Goal: Information Seeking & Learning: Learn about a topic

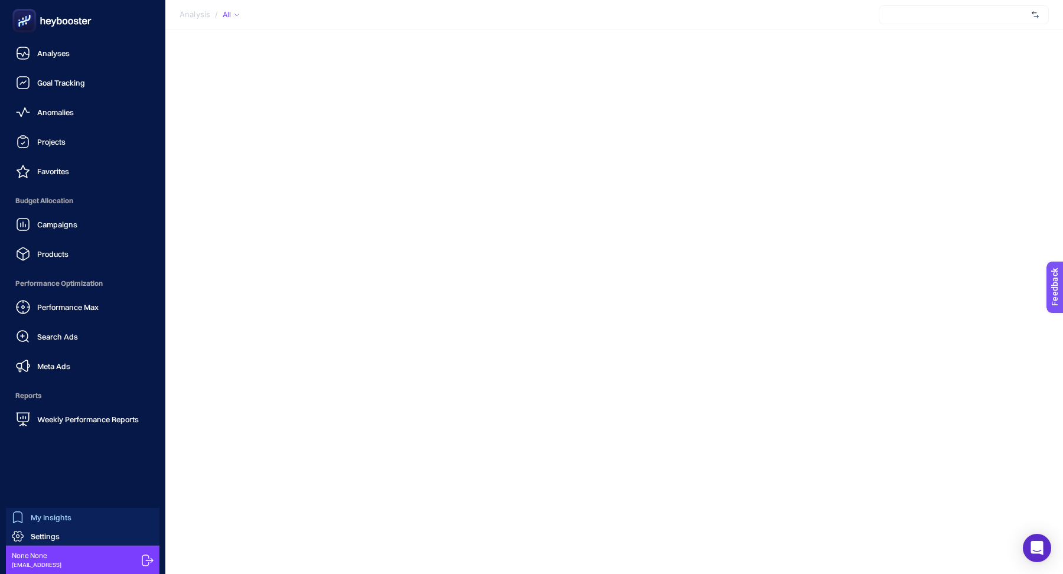
click at [40, 514] on span "My Insights" at bounding box center [51, 516] width 41 height 9
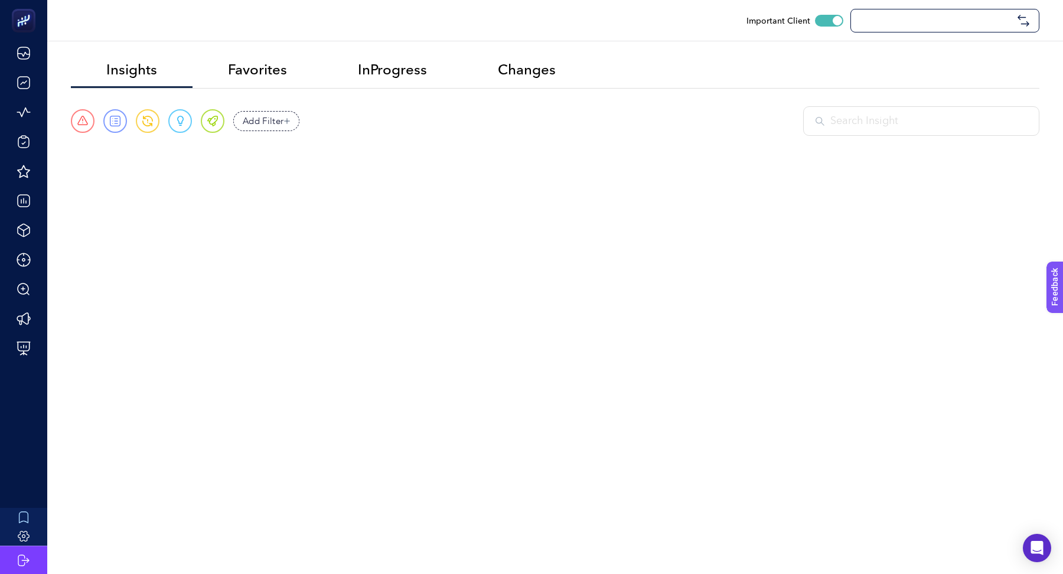
checkbox input "true"
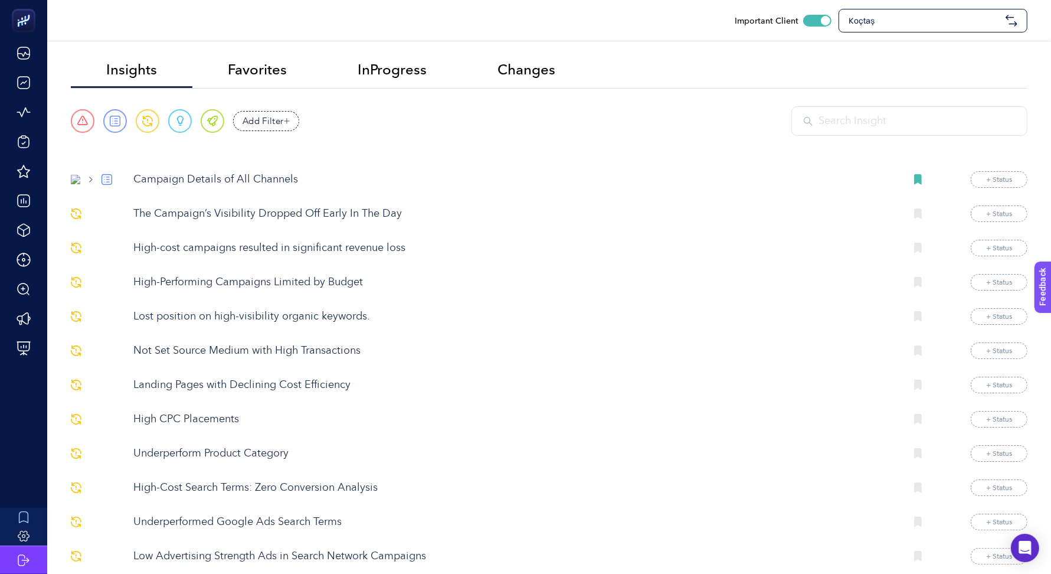
click at [836, 117] on input "text" at bounding box center [917, 121] width 197 height 16
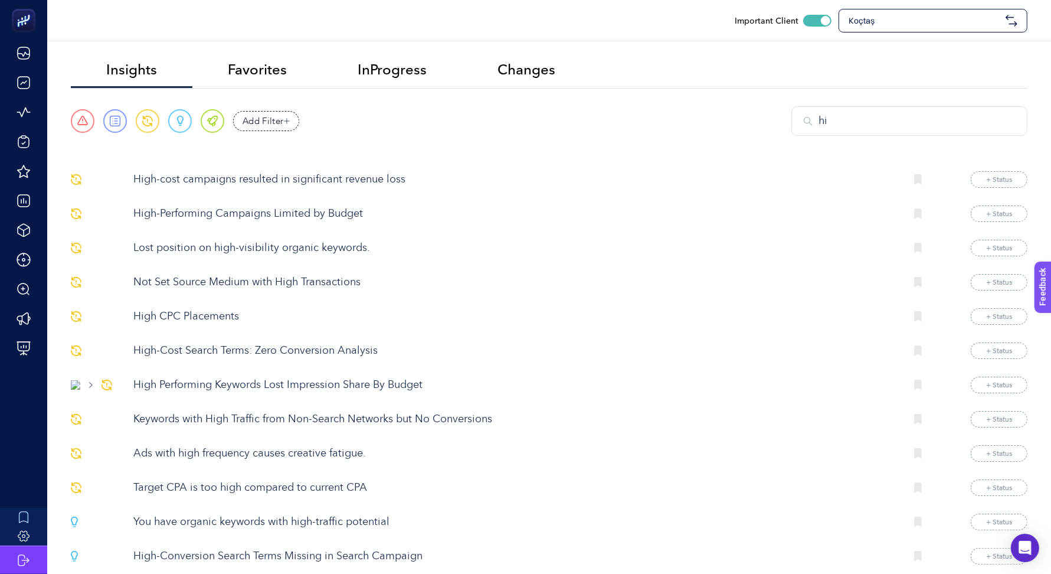
type input "h"
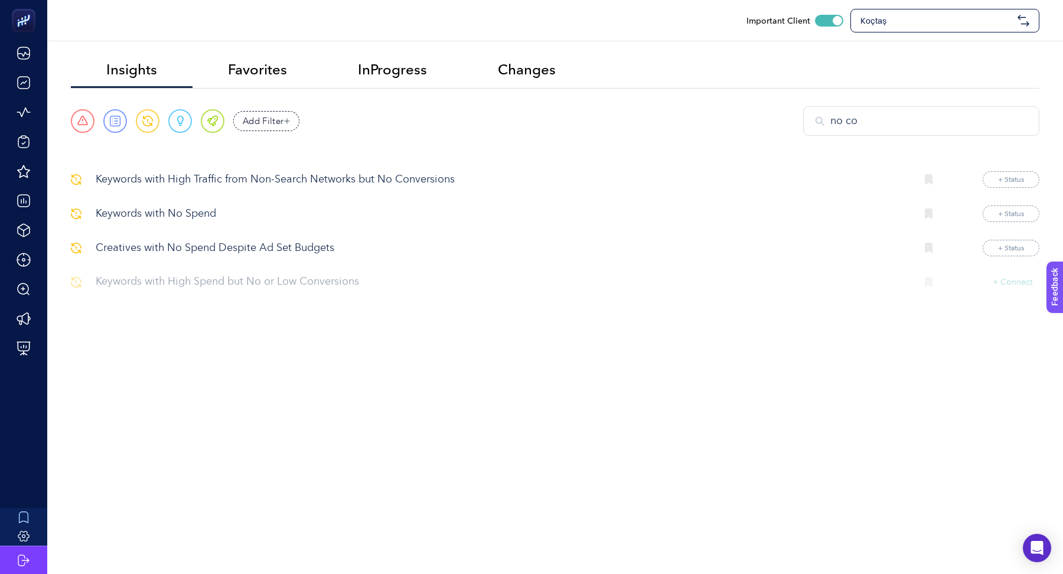
type input "no con"
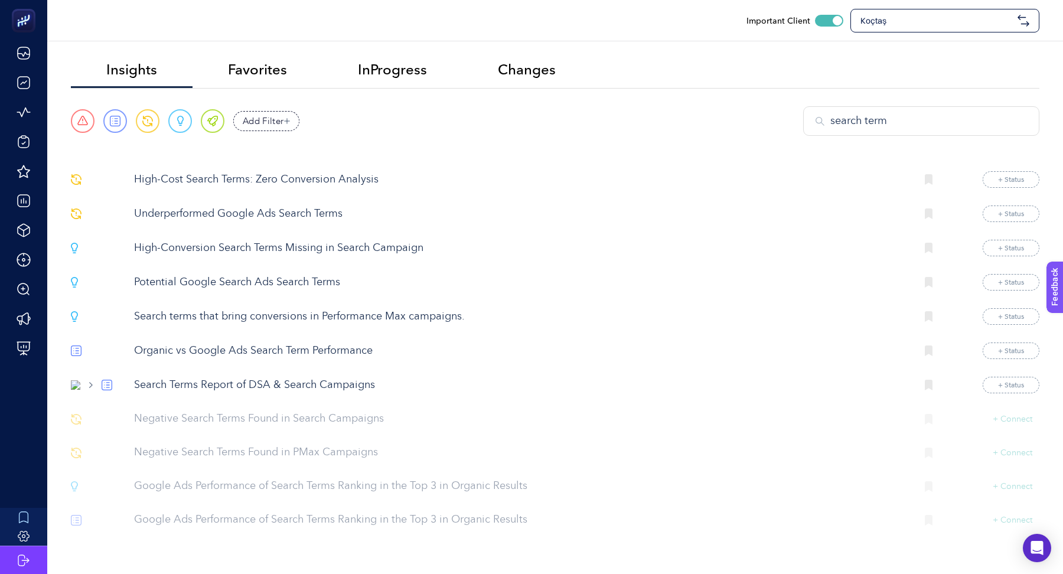
type input "search term"
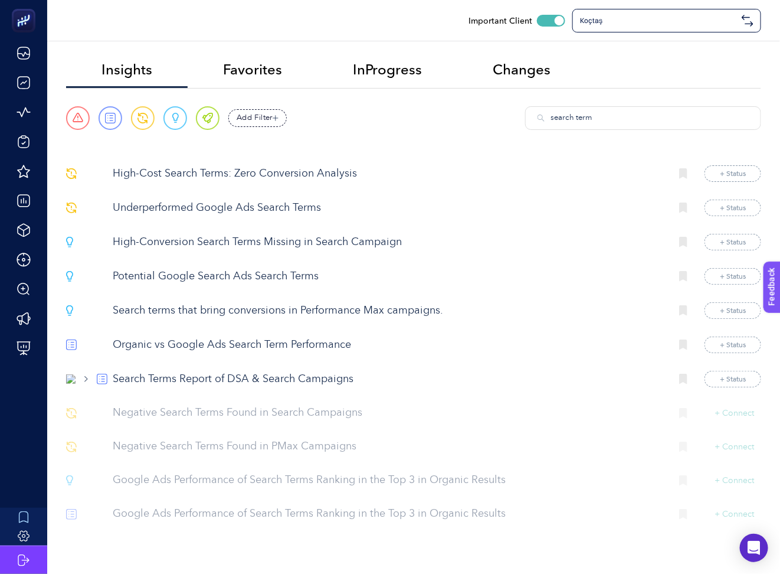
click at [359, 168] on p "High-Cost Search Terms: Zero Conversion Analysis" at bounding box center [387, 174] width 549 height 16
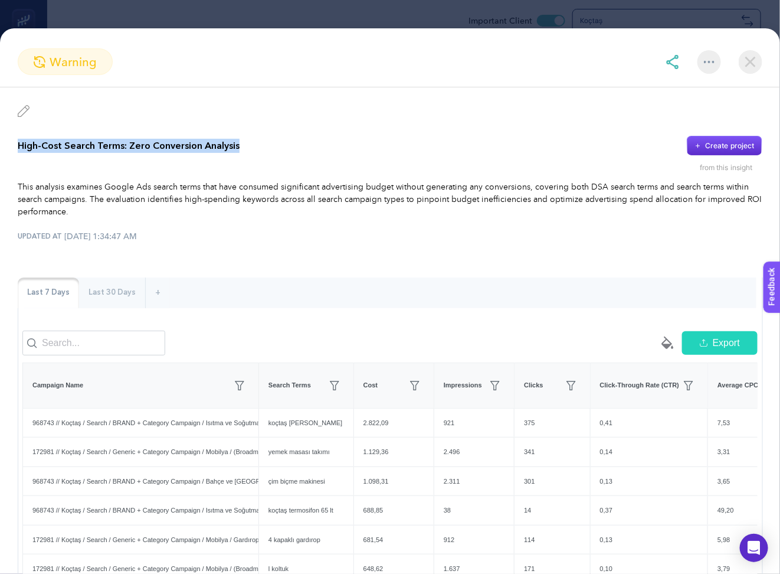
drag, startPoint x: 17, startPoint y: 144, endPoint x: 259, endPoint y: 148, distance: 241.5
click at [259, 148] on div "High-Cost Search Terms: Zero Conversion Analysis Create project from this insig…" at bounding box center [390, 438] width 780 height 702
copy p "High-Cost Search Terms: Zero Conversion Analysis"
click at [750, 59] on img at bounding box center [751, 62] width 24 height 24
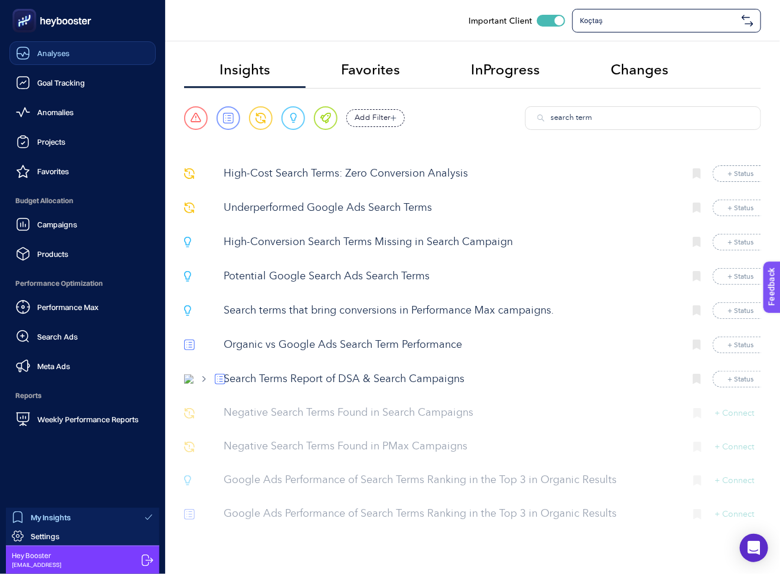
click at [35, 48] on div "Analyses" at bounding box center [43, 53] width 54 height 14
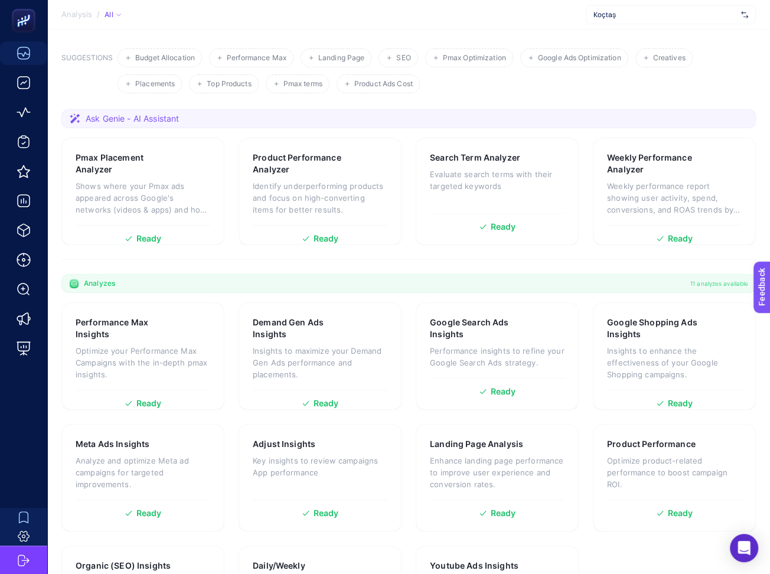
scroll to position [153, 0]
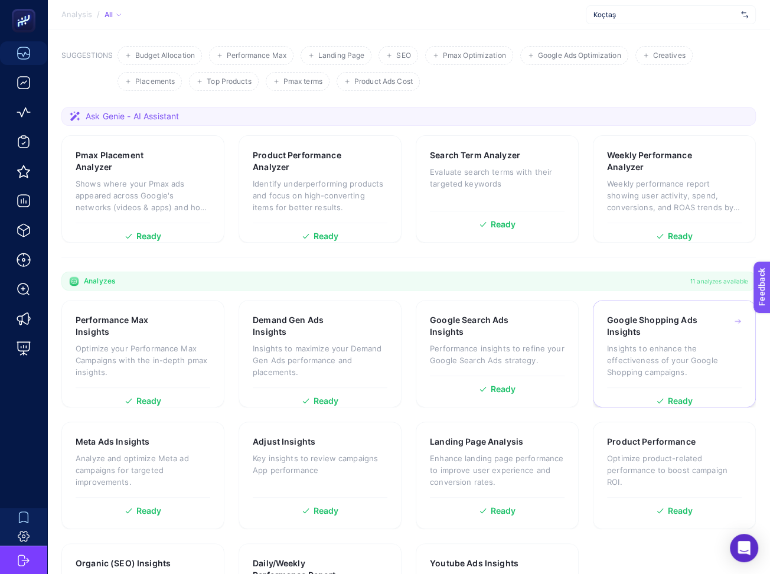
click at [650, 314] on div "Google Shopping Ads Insights Insights to enhance the effectiveness of your Goog…" at bounding box center [674, 350] width 135 height 73
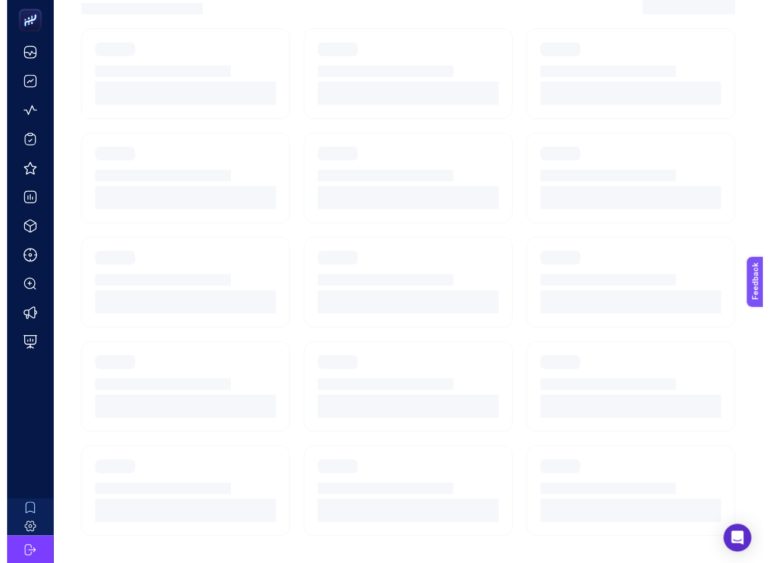
scroll to position [11, 0]
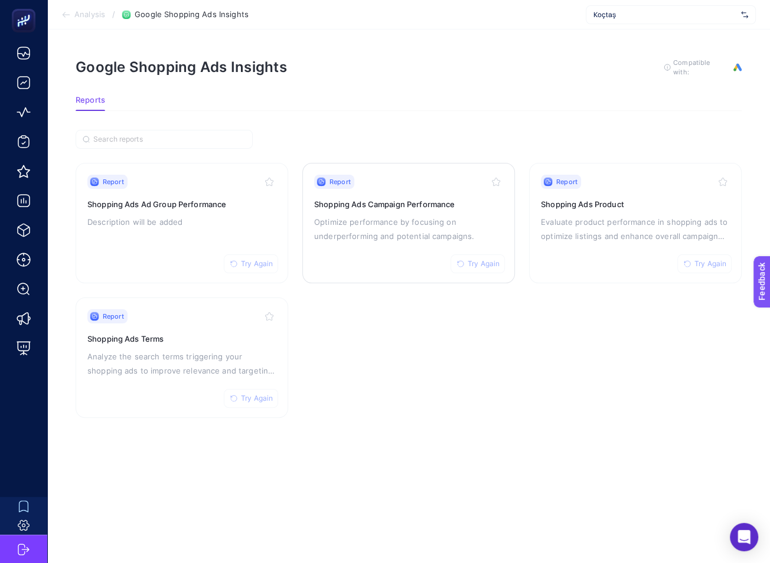
click at [421, 221] on p "Optimize performance by focusing on underperforming and potential campaigns." at bounding box center [408, 229] width 189 height 28
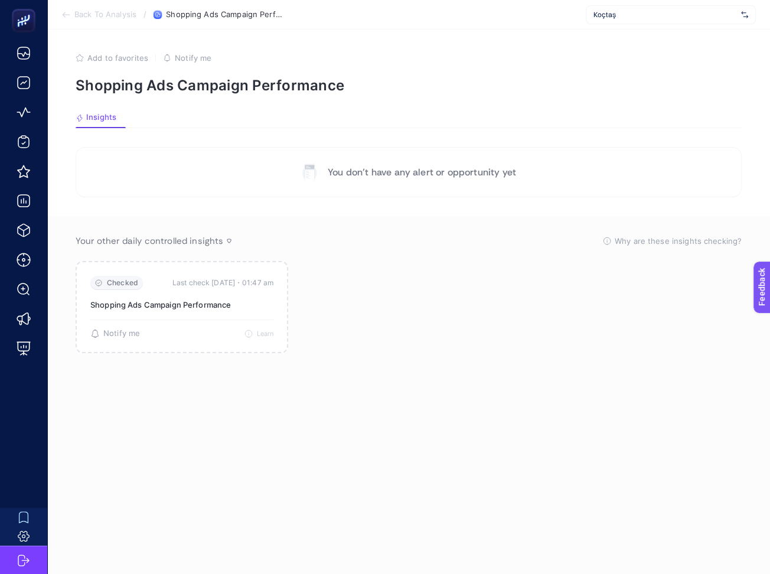
click at [103, 16] on span "Back To Analysis" at bounding box center [105, 14] width 62 height 9
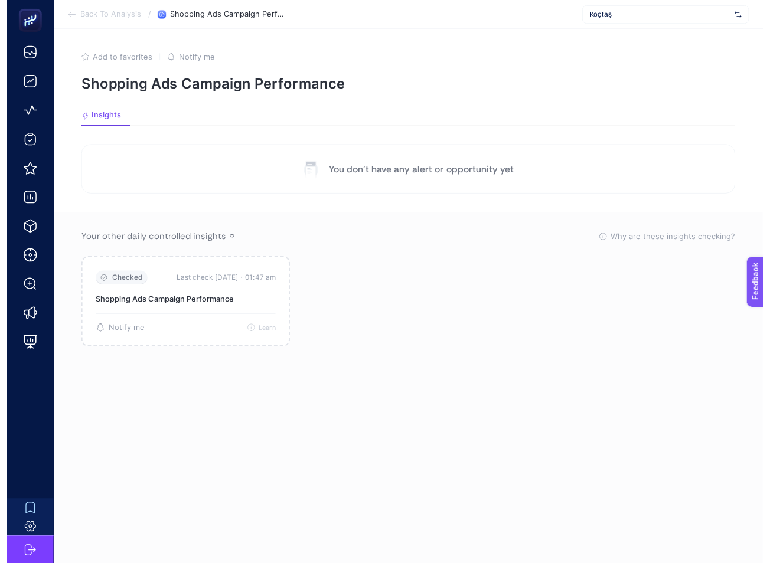
scroll to position [11, 0]
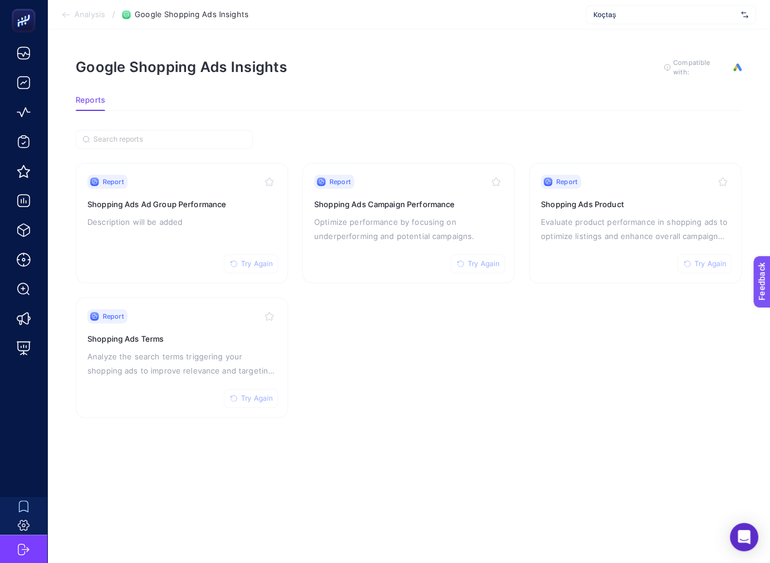
click at [595, 15] on span "Koçtaş" at bounding box center [664, 14] width 143 height 9
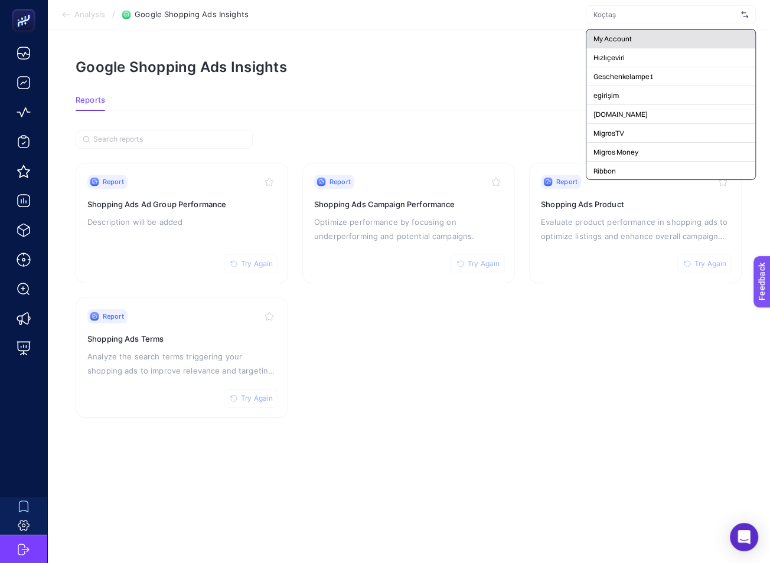
click at [658, 34] on div "My Account" at bounding box center [670, 39] width 169 height 19
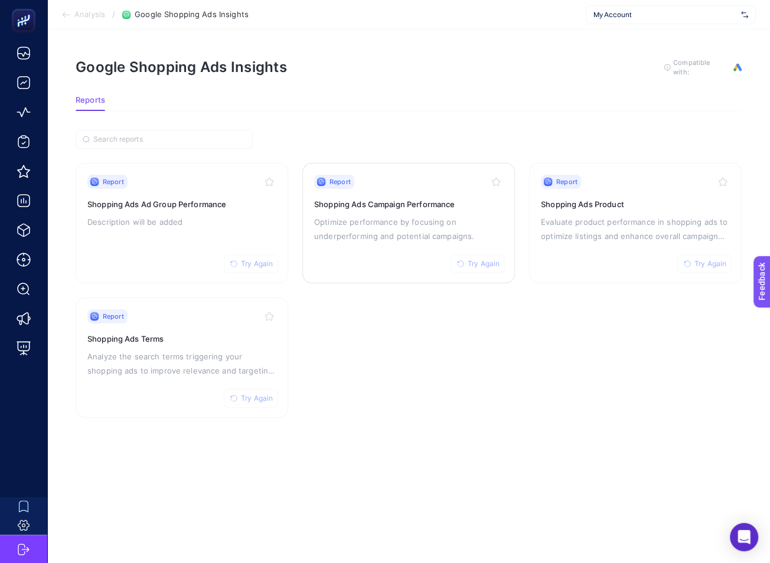
click at [426, 230] on p "Optimize performance by focusing on underperforming and potential campaigns." at bounding box center [408, 229] width 189 height 28
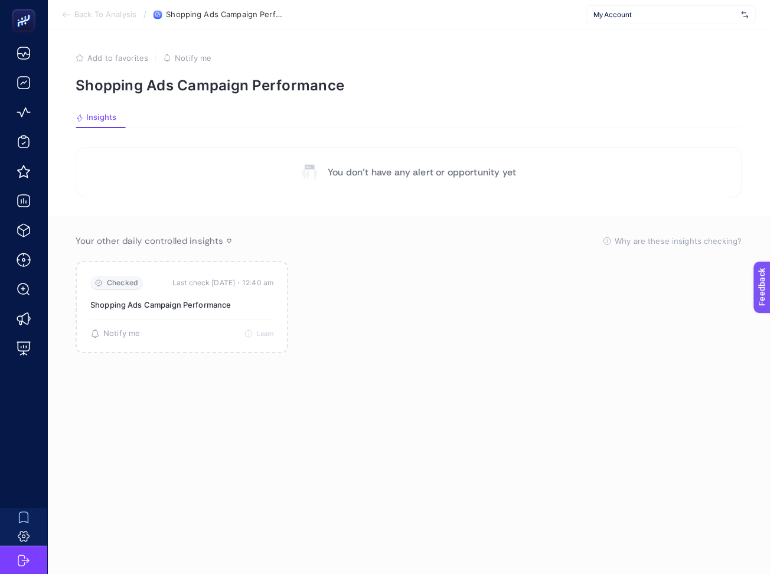
click at [97, 12] on span "Back To Analysis" at bounding box center [105, 14] width 62 height 9
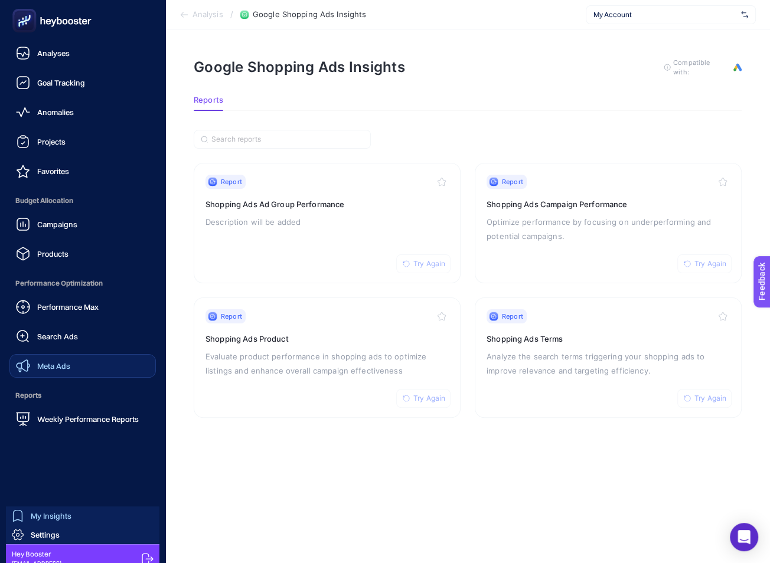
scroll to position [11, 0]
click at [40, 512] on span "My Insights" at bounding box center [51, 515] width 41 height 9
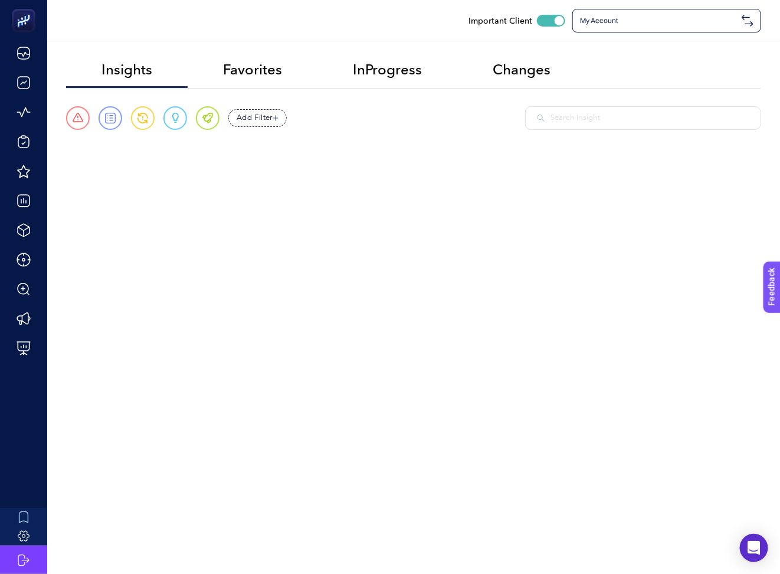
click at [588, 113] on input "text" at bounding box center [650, 118] width 198 height 12
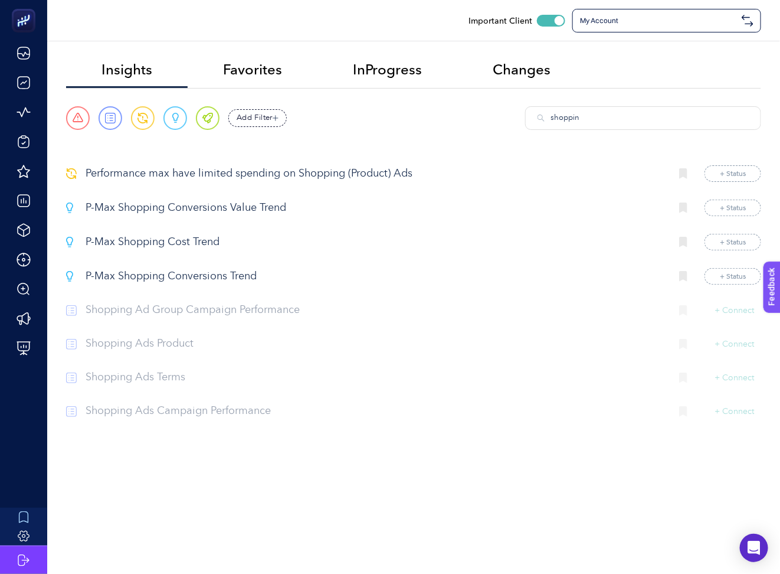
type input "shopping"
type input "shop"
click at [620, 20] on span "My Account" at bounding box center [658, 20] width 157 height 9
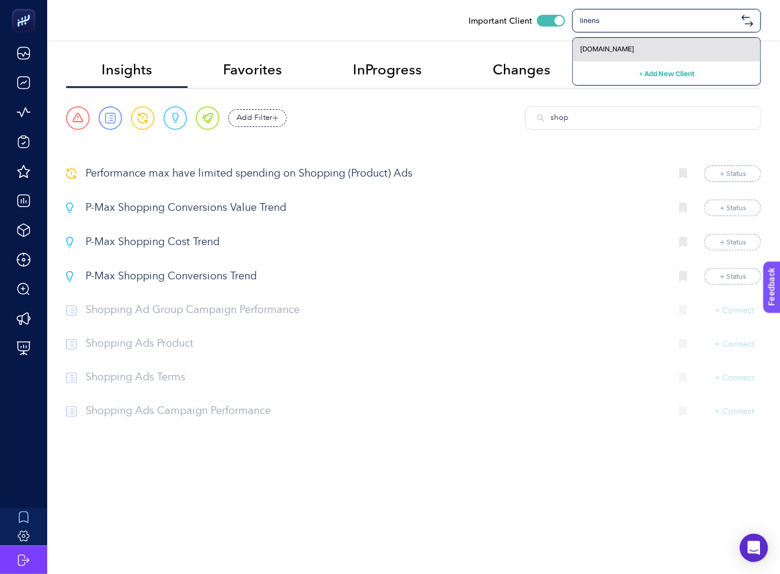
type input "linens"
click at [689, 57] on div "[DOMAIN_NAME]" at bounding box center [667, 50] width 188 height 24
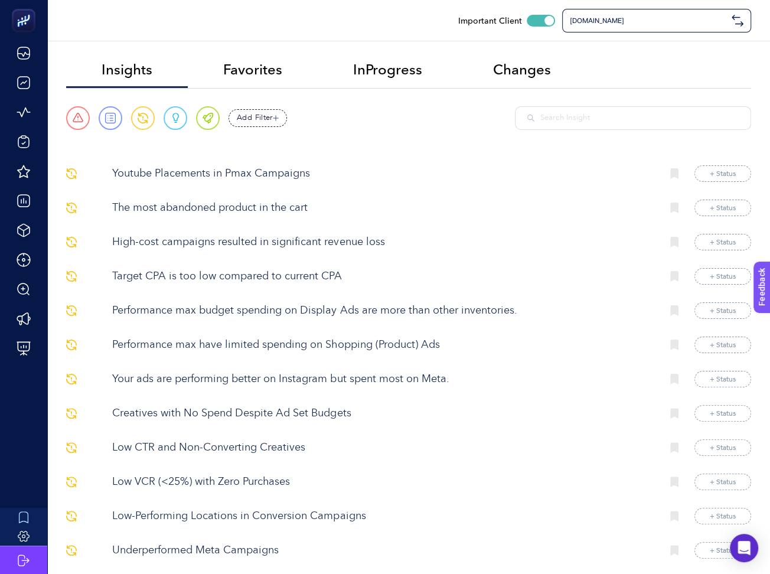
click at [586, 117] on input "text" at bounding box center [639, 118] width 198 height 12
type input "shop"
click at [682, 12] on div "[DOMAIN_NAME]" at bounding box center [656, 21] width 189 height 24
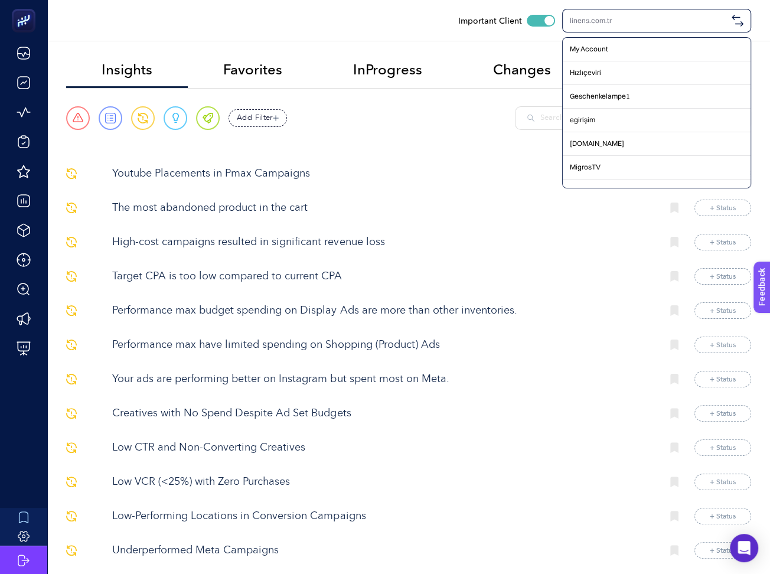
click at [714, 24] on input "text" at bounding box center [648, 20] width 157 height 9
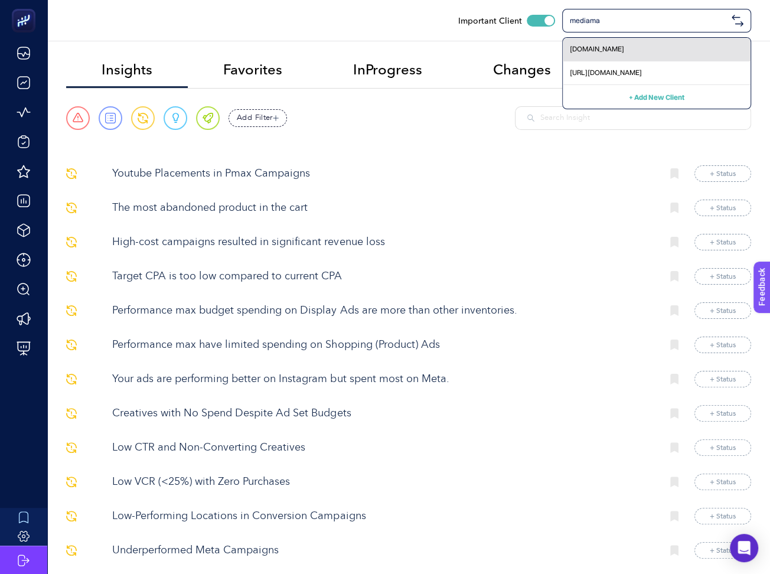
type input "mediama"
click at [698, 55] on div "[DOMAIN_NAME]" at bounding box center [657, 50] width 188 height 24
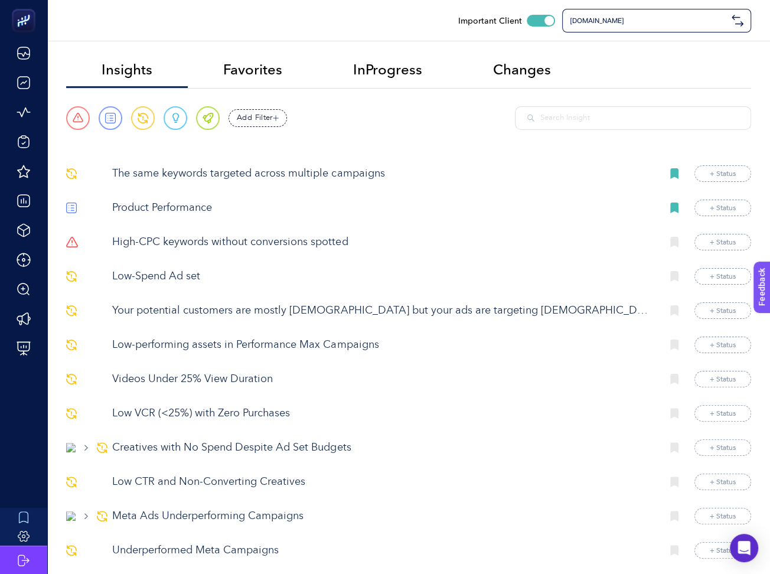
click at [610, 122] on input "text" at bounding box center [639, 118] width 198 height 12
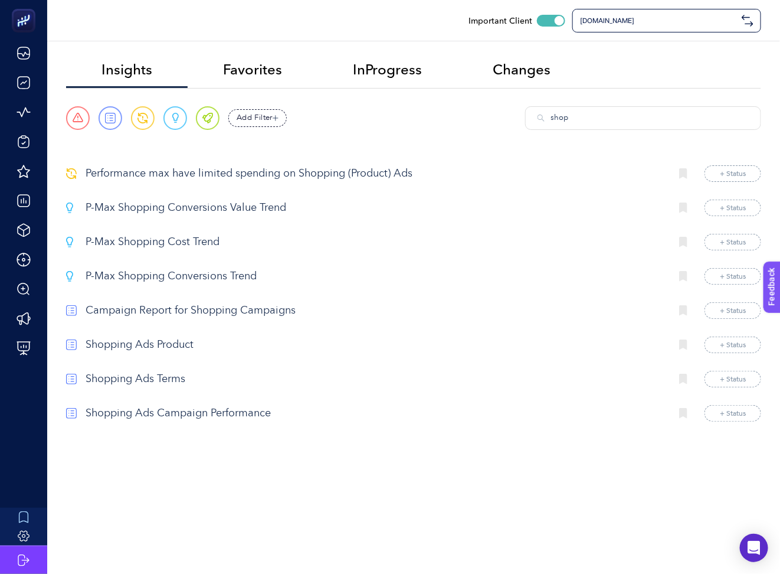
type input "shop"
click at [187, 408] on p "Shopping Ads Campaign Performance" at bounding box center [374, 414] width 576 height 16
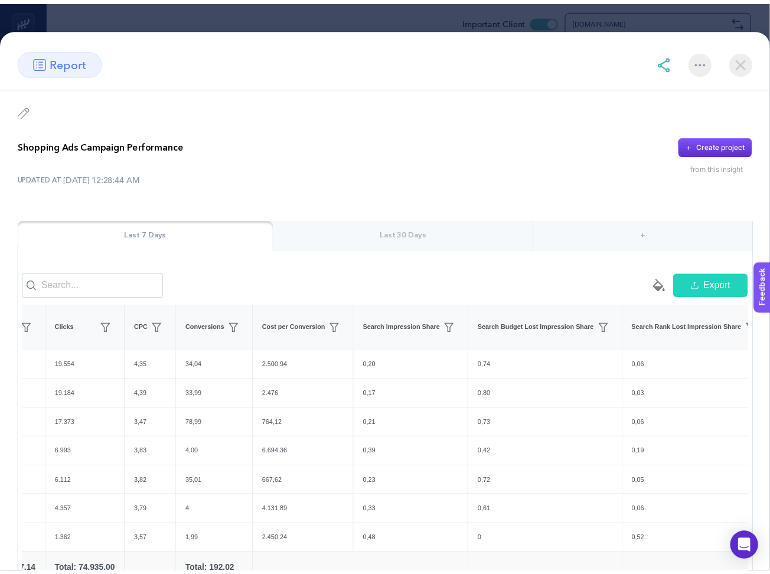
scroll to position [0, 415]
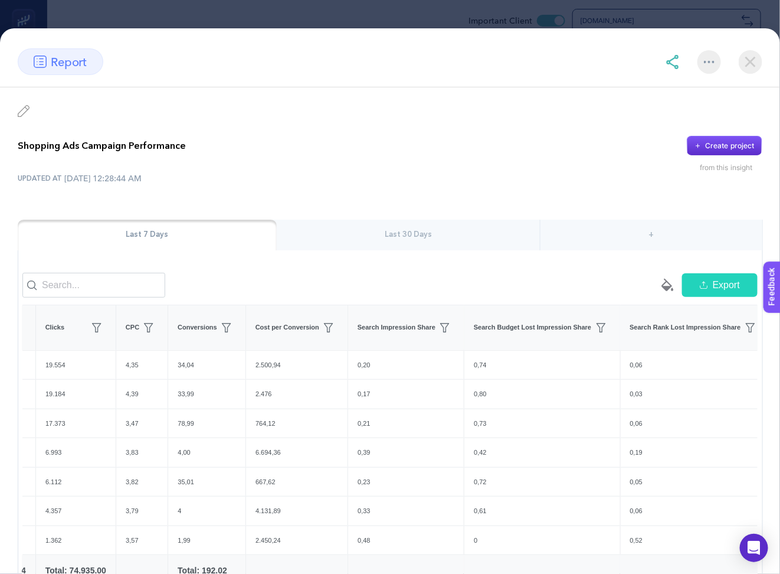
click at [739, 61] on img at bounding box center [751, 62] width 24 height 24
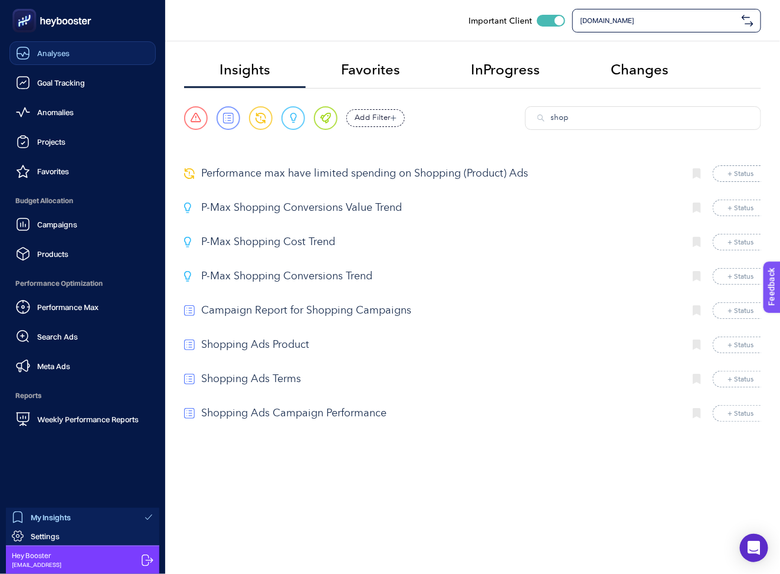
click at [31, 48] on div "Analyses" at bounding box center [43, 53] width 54 height 14
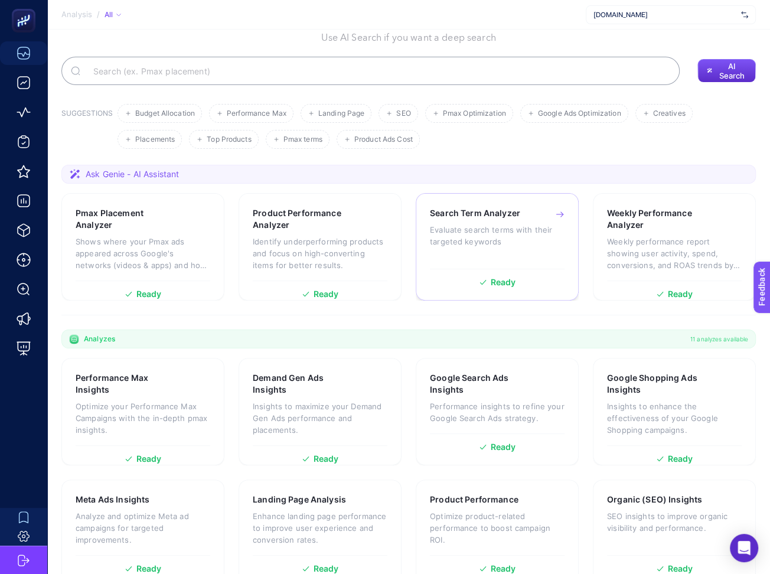
scroll to position [102, 0]
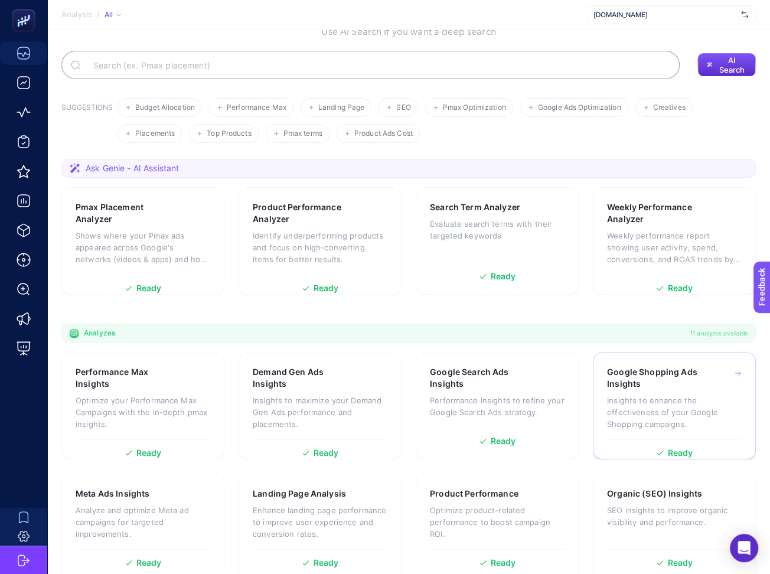
click at [705, 394] on p "Insights to enhance the effectiveness of your Google Shopping campaigns." at bounding box center [674, 411] width 135 height 35
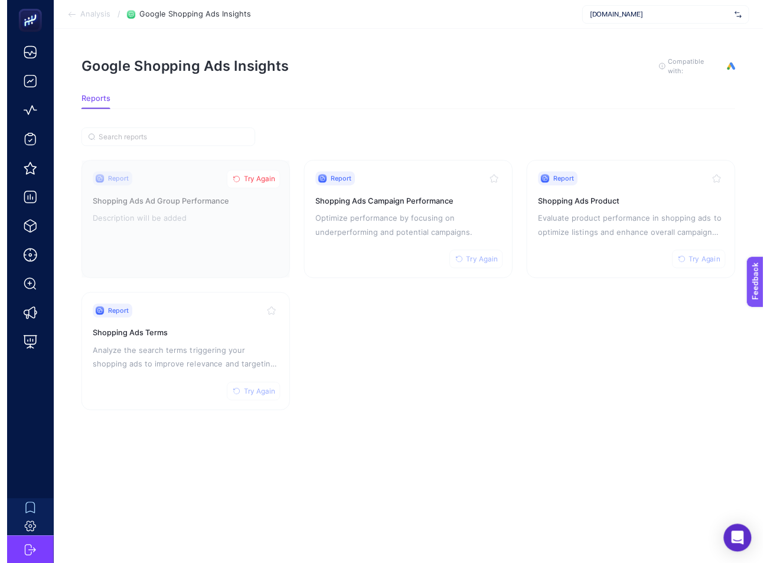
scroll to position [11, 0]
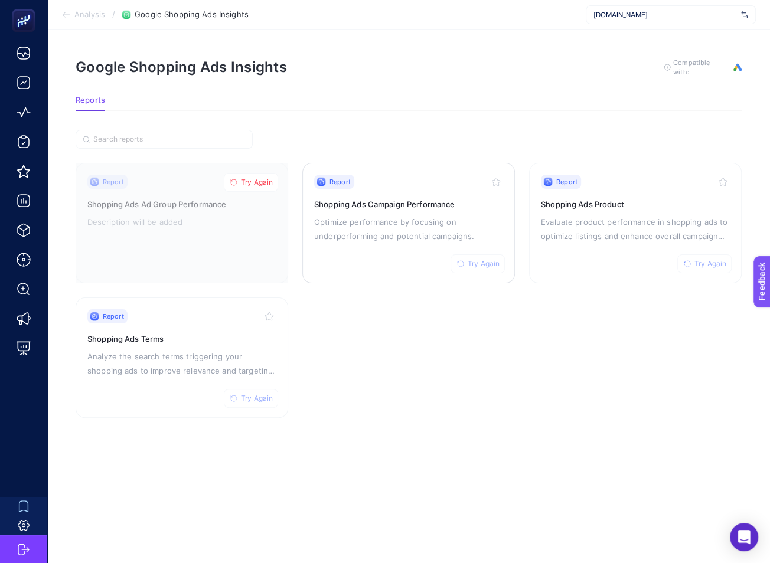
click at [432, 234] on div "Report Try Again Shopping Ads Campaign Performance Optimize performance by focu…" at bounding box center [408, 223] width 189 height 97
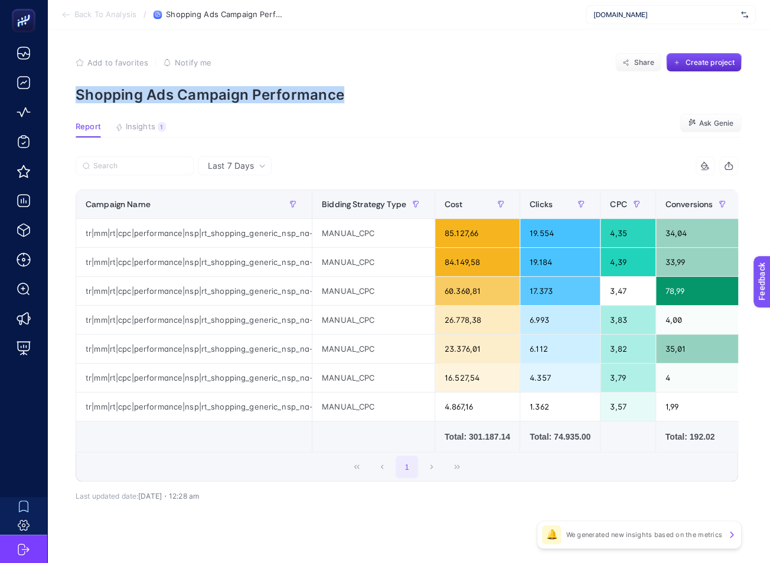
drag, startPoint x: 74, startPoint y: 96, endPoint x: 355, endPoint y: 84, distance: 281.8
click at [355, 86] on article "Add to favorites false Notify me Share Create project Shopping Ads Campaign Per…" at bounding box center [408, 303] width 723 height 547
copy p "Shopping Ads Campaign Performance"
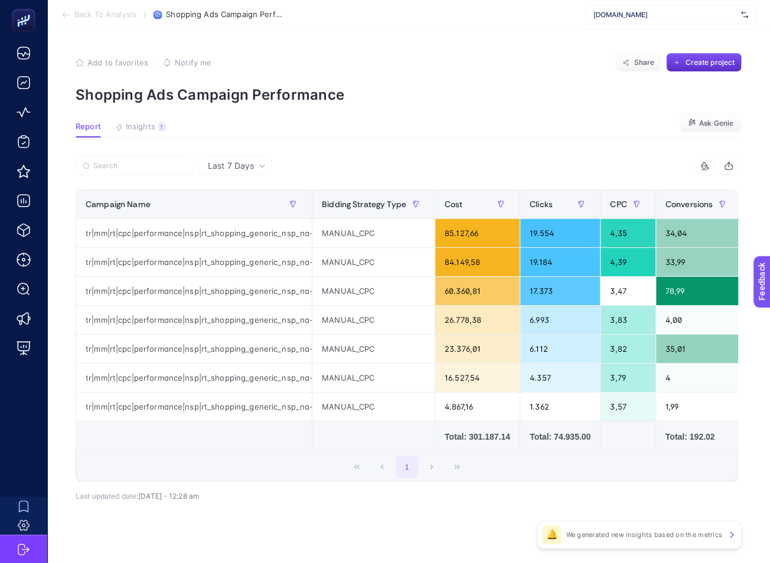
click at [96, 13] on span "Back To Analysis" at bounding box center [105, 14] width 62 height 9
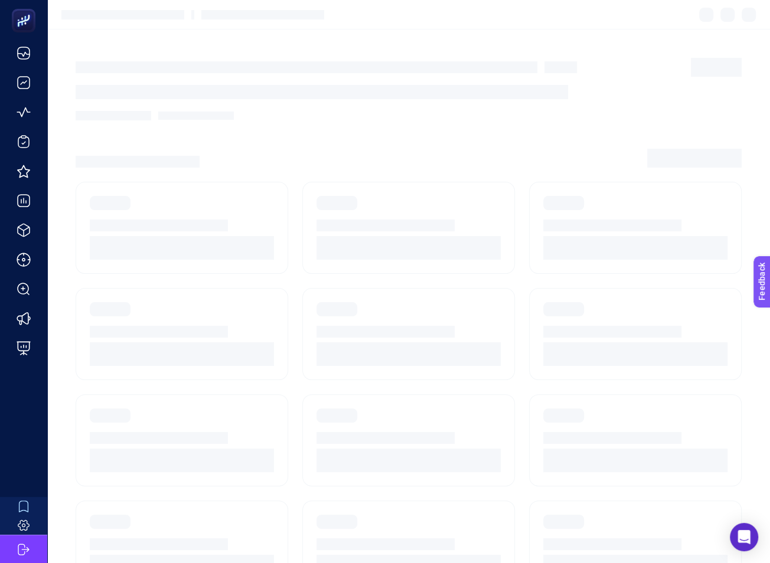
scroll to position [11, 0]
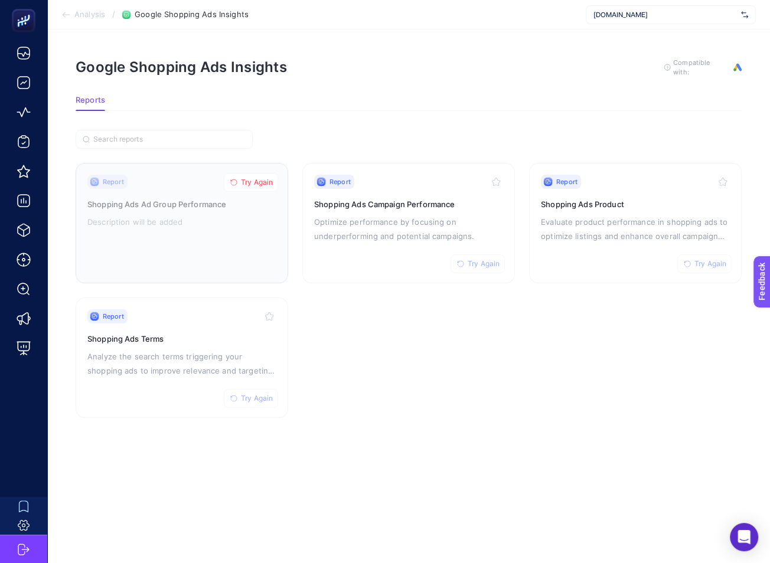
click at [260, 178] on span "Try Again" at bounding box center [257, 182] width 32 height 9
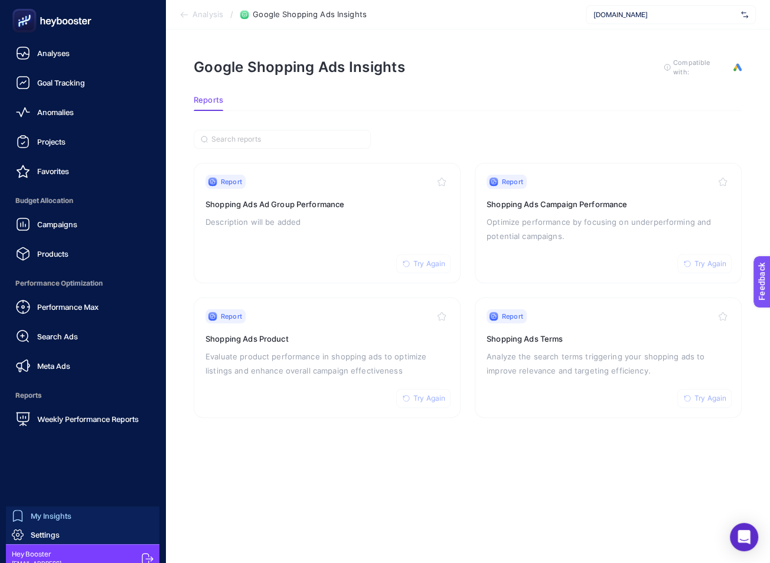
click at [53, 519] on span "My Insights" at bounding box center [51, 515] width 41 height 9
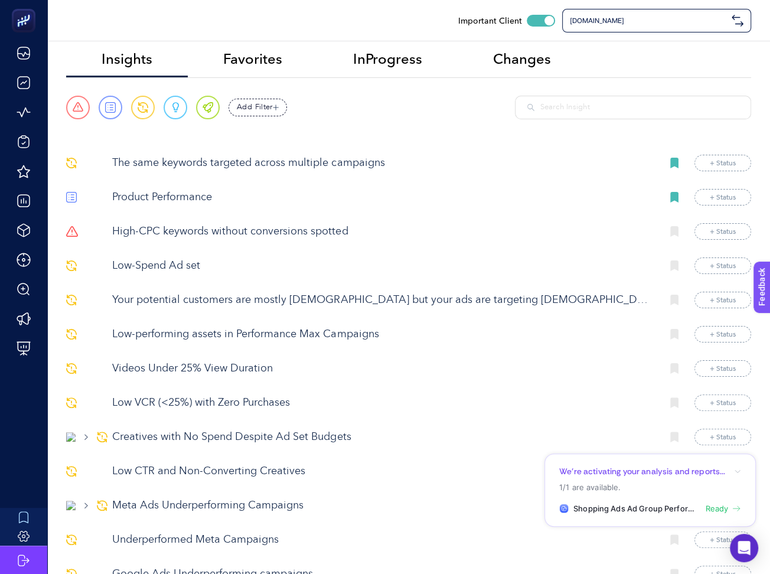
click at [605, 103] on input "text" at bounding box center [639, 108] width 198 height 12
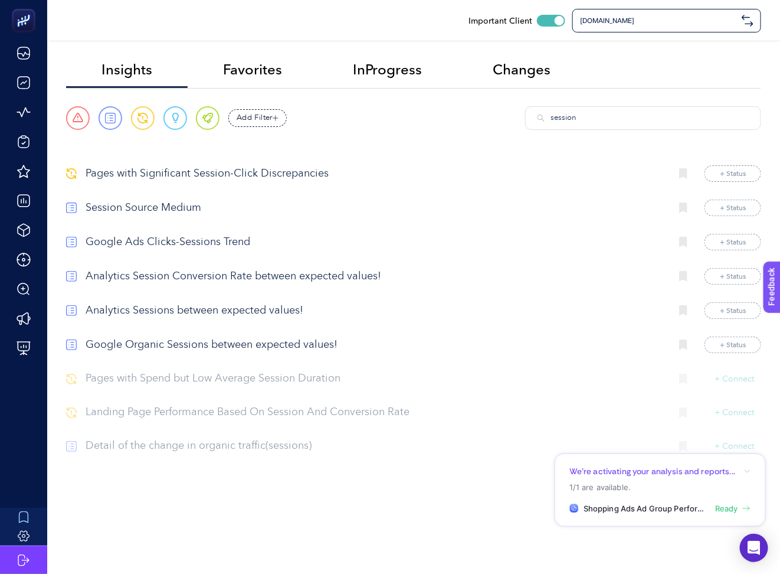
click at [581, 122] on input "session" at bounding box center [650, 118] width 198 height 12
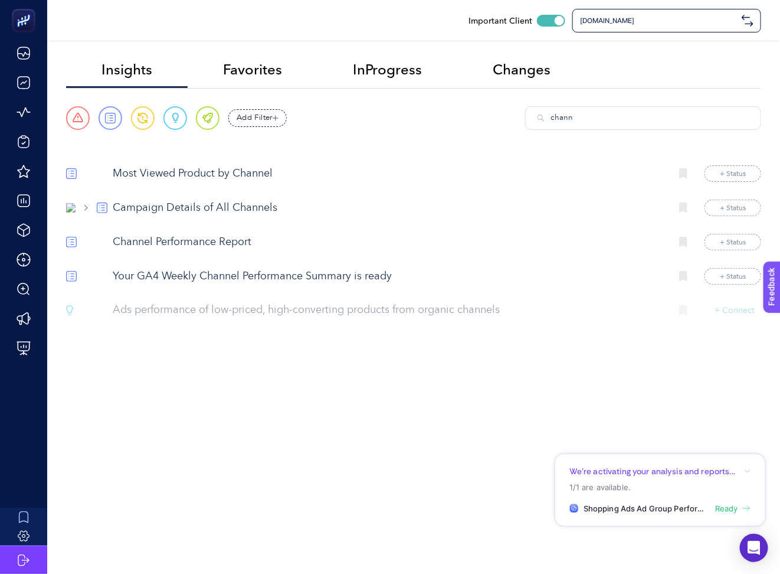
click at [238, 208] on p "Campaign Details of All Channels" at bounding box center [387, 208] width 549 height 16
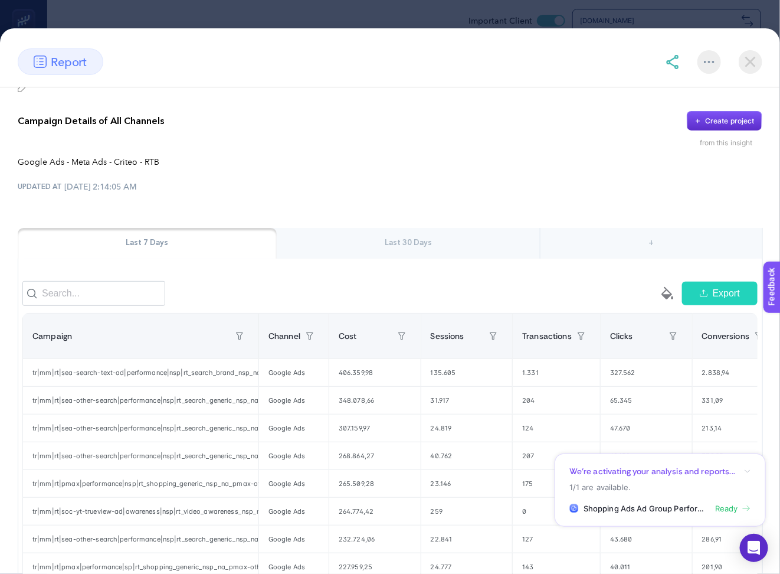
scroll to position [7, 0]
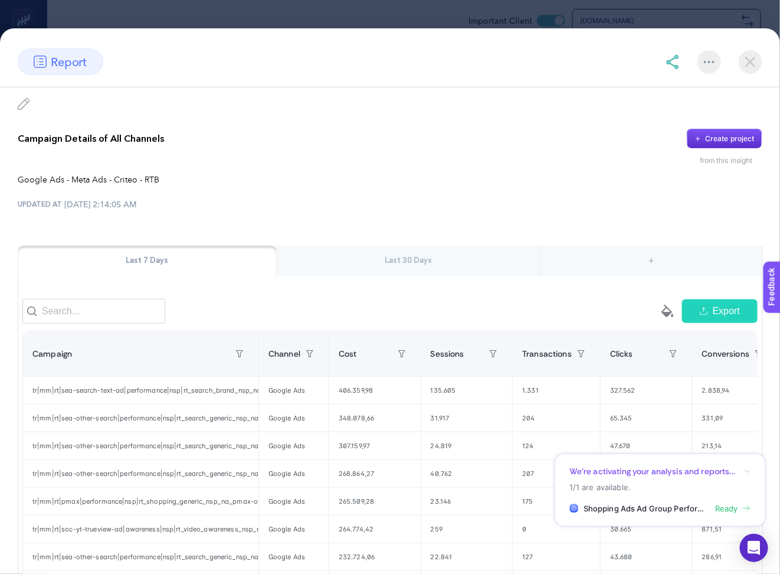
click at [756, 56] on img at bounding box center [751, 62] width 24 height 24
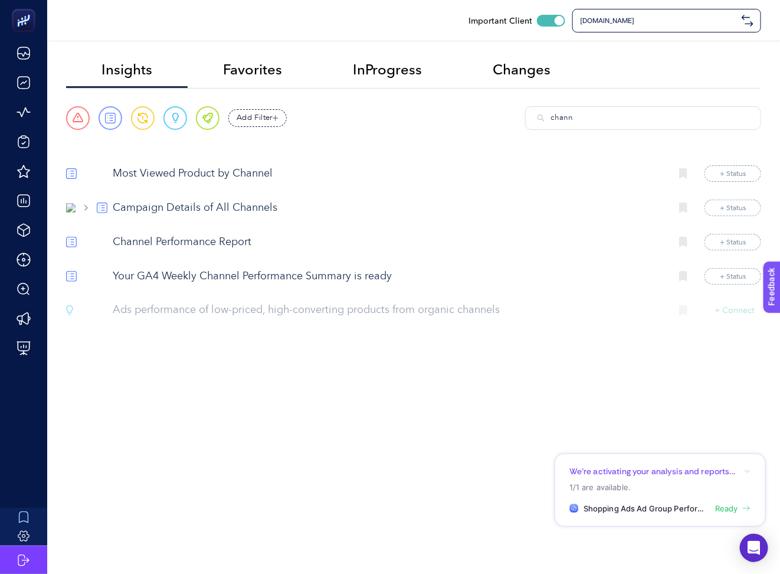
click at [578, 119] on input "chann" at bounding box center [650, 118] width 198 height 12
click at [578, 120] on input "chann" at bounding box center [650, 118] width 198 height 12
click at [578, 120] on input "t" at bounding box center [650, 118] width 198 height 12
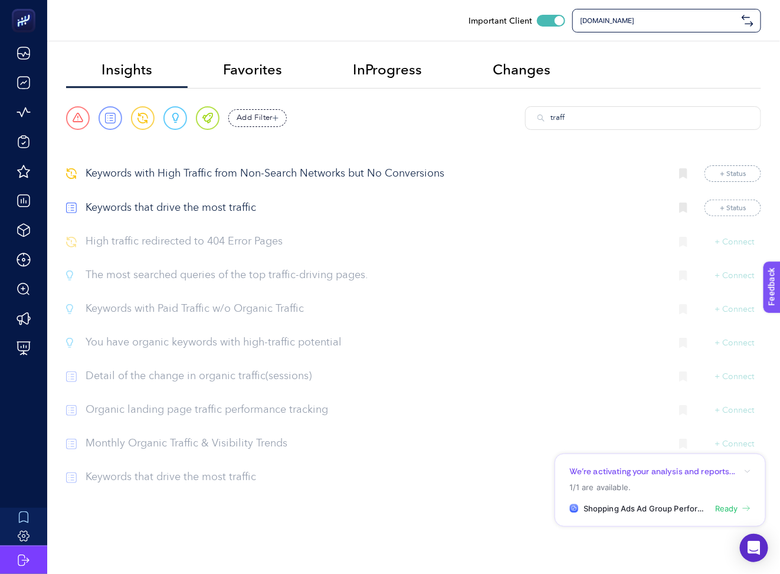
click at [631, 123] on div "traff" at bounding box center [643, 118] width 236 height 24
click at [630, 123] on div "traff" at bounding box center [643, 118] width 236 height 24
click at [626, 117] on input "traff" at bounding box center [650, 118] width 198 height 12
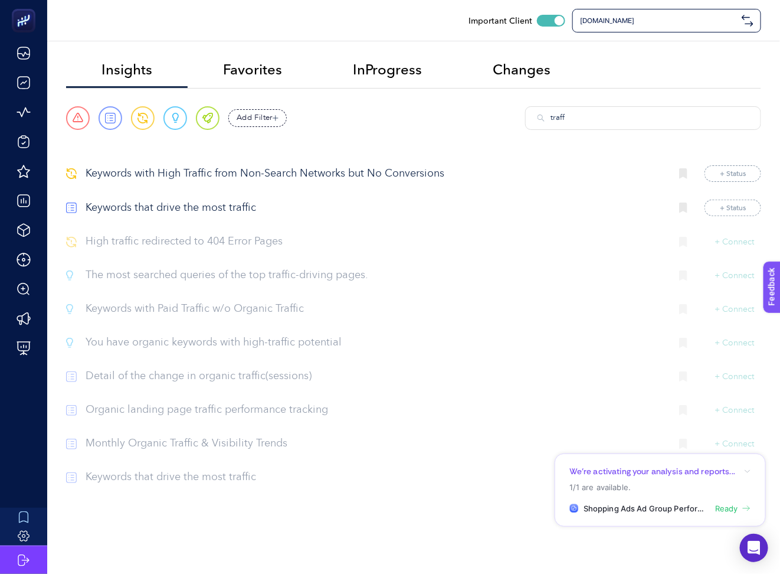
click at [626, 117] on input "traff" at bounding box center [650, 118] width 198 height 12
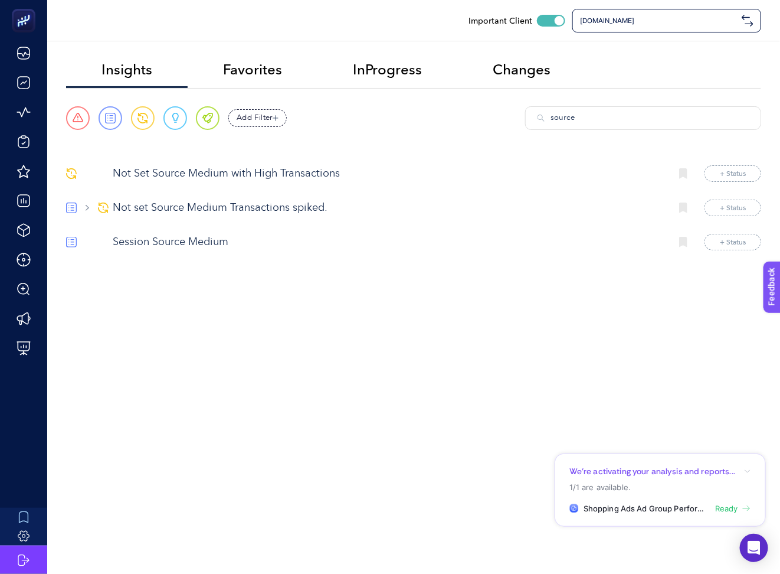
type input "source"
click at [602, 117] on input "source" at bounding box center [650, 118] width 198 height 12
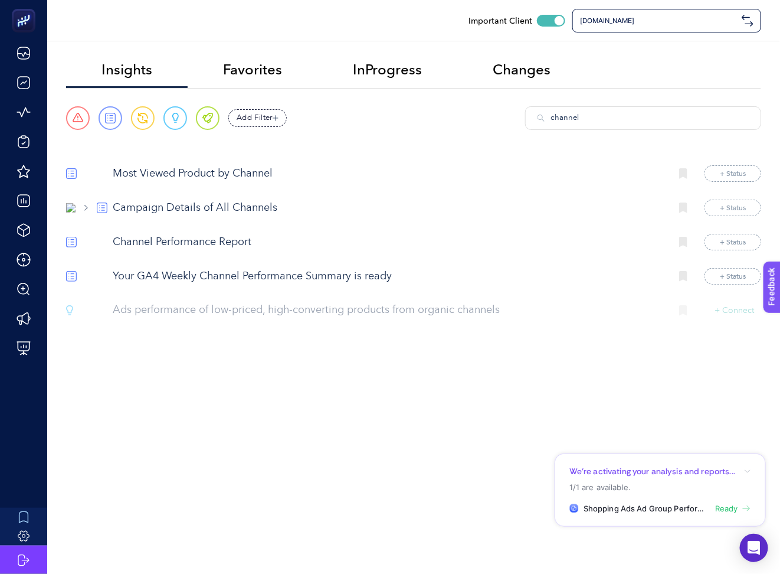
type input "channel"
click at [236, 245] on p "Channel Performance Report" at bounding box center [387, 242] width 549 height 16
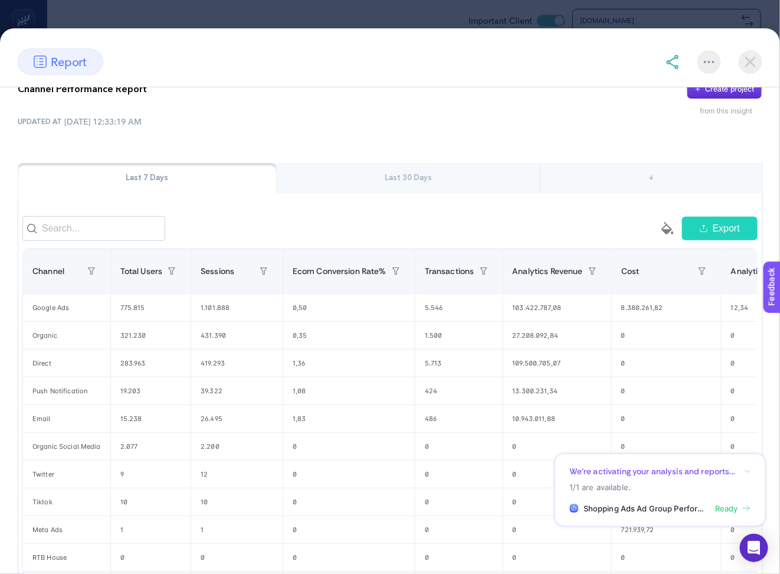
scroll to position [0, 0]
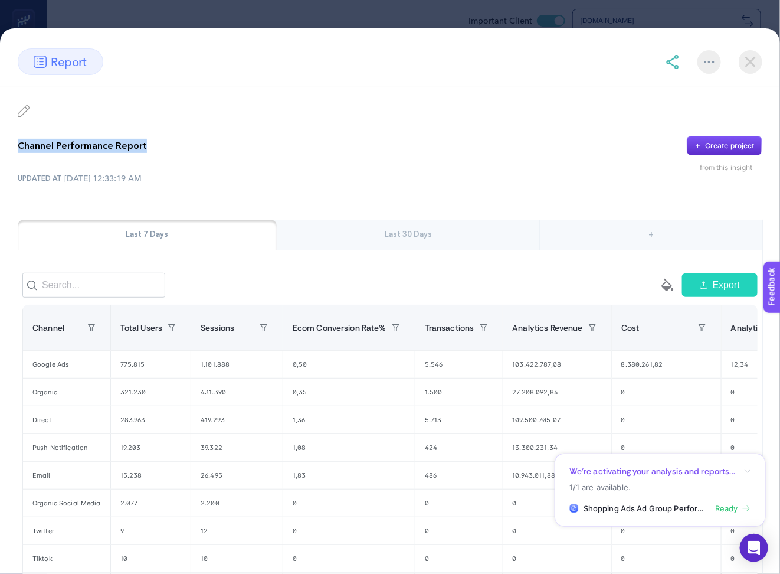
drag, startPoint x: 17, startPoint y: 140, endPoint x: 181, endPoint y: 136, distance: 163.6
click at [180, 138] on div "Channel Performance Report Create project from this insight UPDATED AT 8/27/202…" at bounding box center [390, 399] width 780 height 624
copy p "Channel Performance Report"
click at [761, 64] on img at bounding box center [751, 62] width 24 height 24
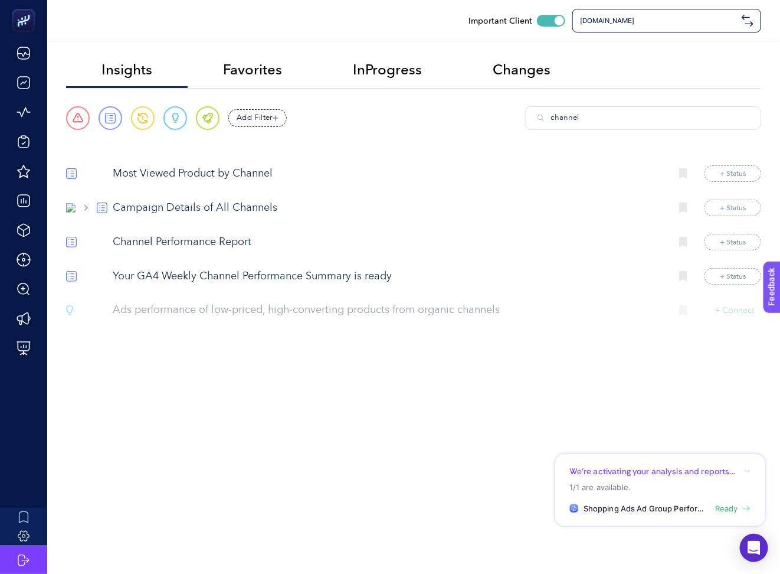
click at [599, 114] on input "channel" at bounding box center [650, 118] width 198 height 12
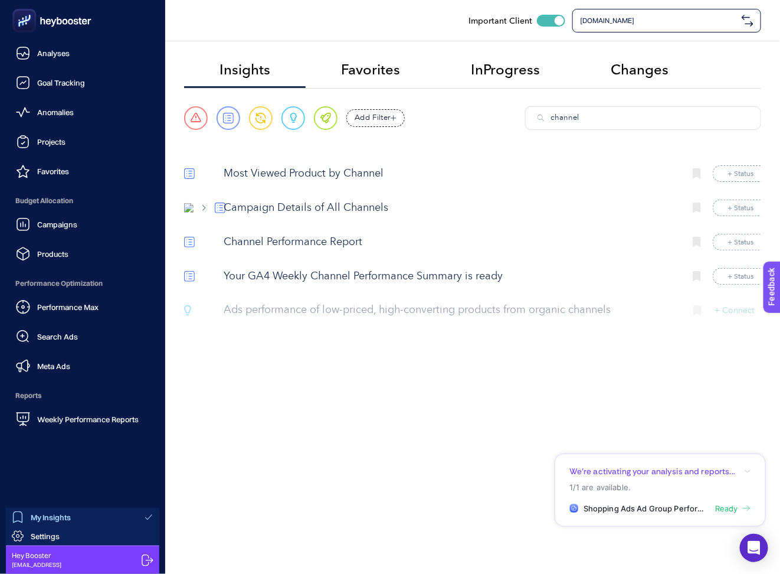
click at [37, 66] on ul "Analyses Goal Tracking Anomalies Projects Favorites Budget Allocation Campaigns…" at bounding box center [82, 236] width 146 height 390
click at [37, 63] on link "Analyses" at bounding box center [82, 53] width 146 height 24
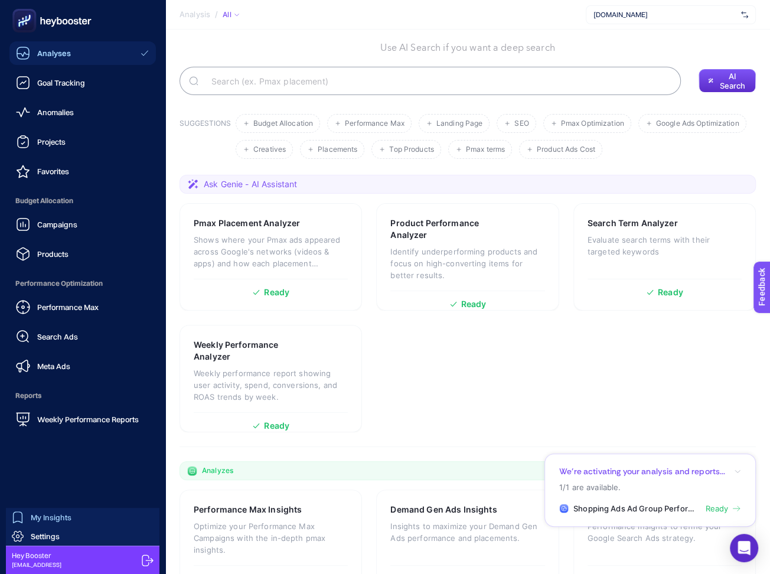
scroll to position [102, 0]
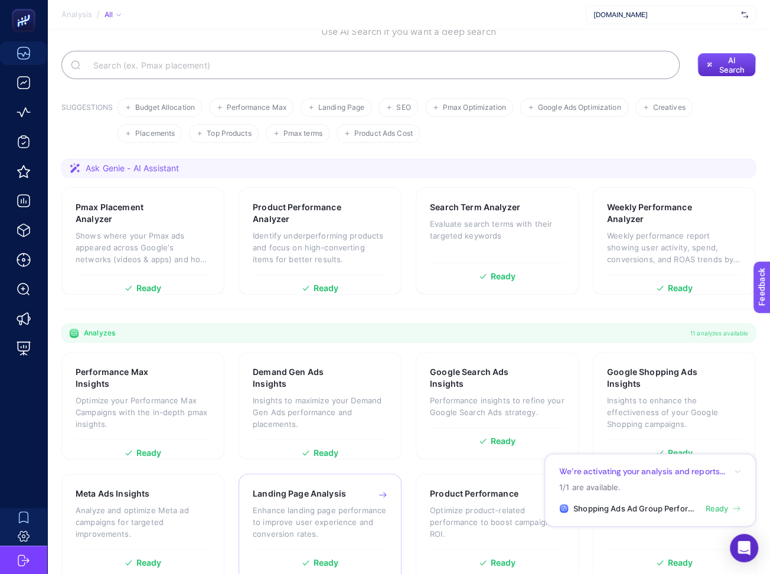
click at [295, 488] on h3 "Landing Page Analysis" at bounding box center [299, 494] width 93 height 12
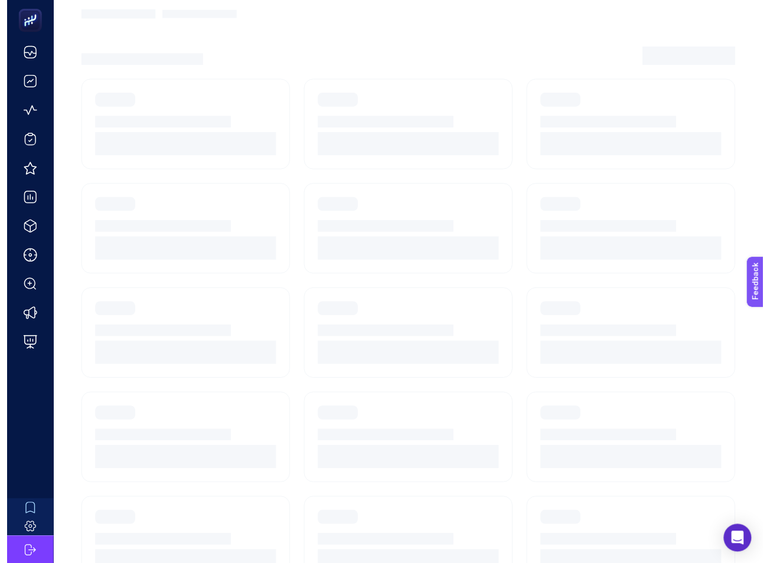
scroll to position [11, 0]
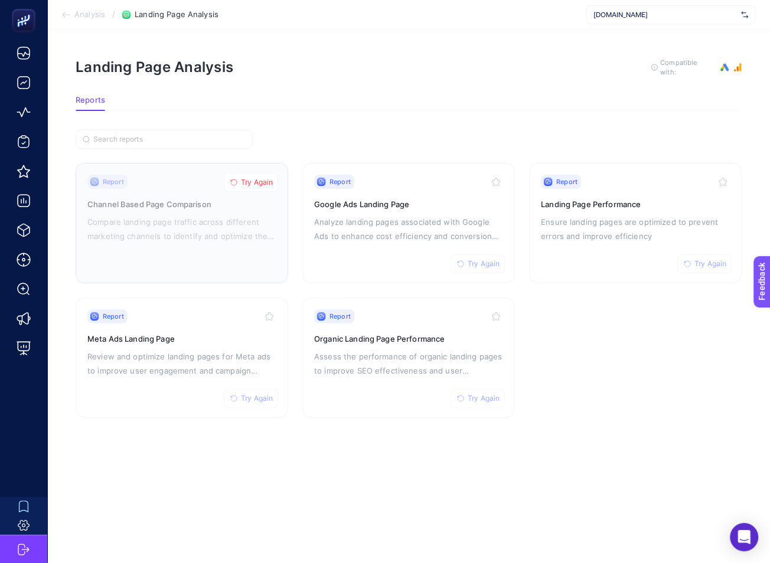
click at [259, 178] on span "Try Again" at bounding box center [257, 182] width 32 height 9
click at [642, 15] on span "[DOMAIN_NAME]" at bounding box center [664, 14] width 143 height 9
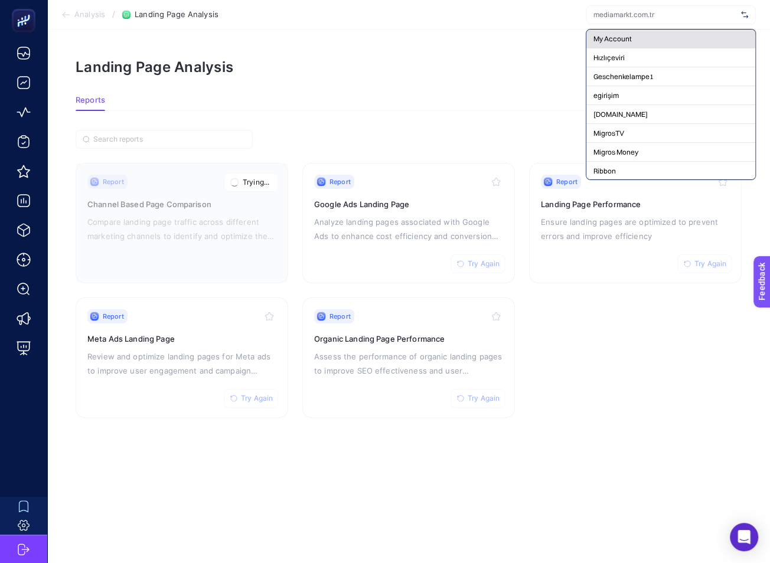
click at [630, 38] on span "My Account" at bounding box center [612, 38] width 38 height 9
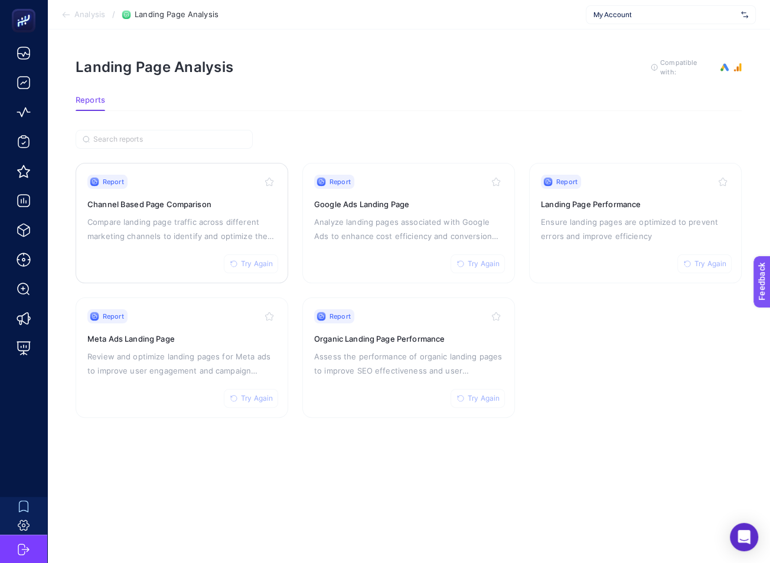
click at [193, 184] on div "Report Try Again Channel Based Page Comparison Compare landing page traffic acr…" at bounding box center [181, 223] width 189 height 97
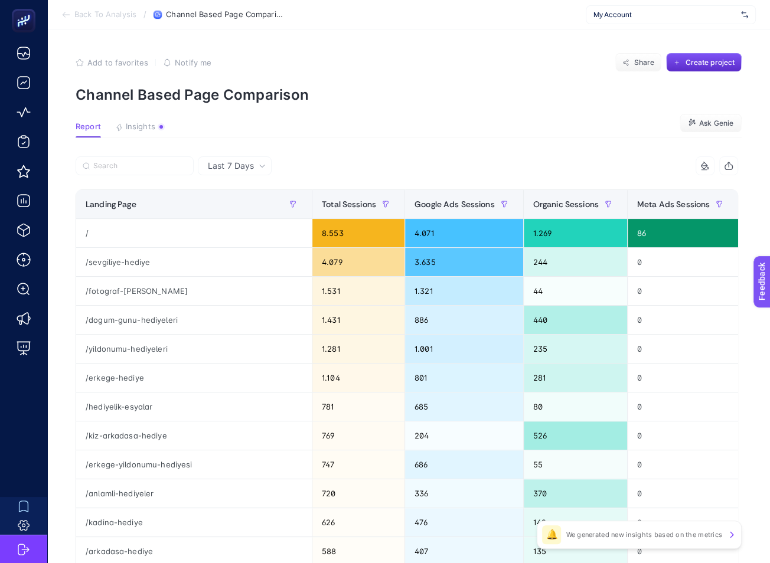
click at [355, 117] on article "Add to favorites false Notify me Share Create project Channel Based Page Compar…" at bounding box center [408, 485] width 723 height 911
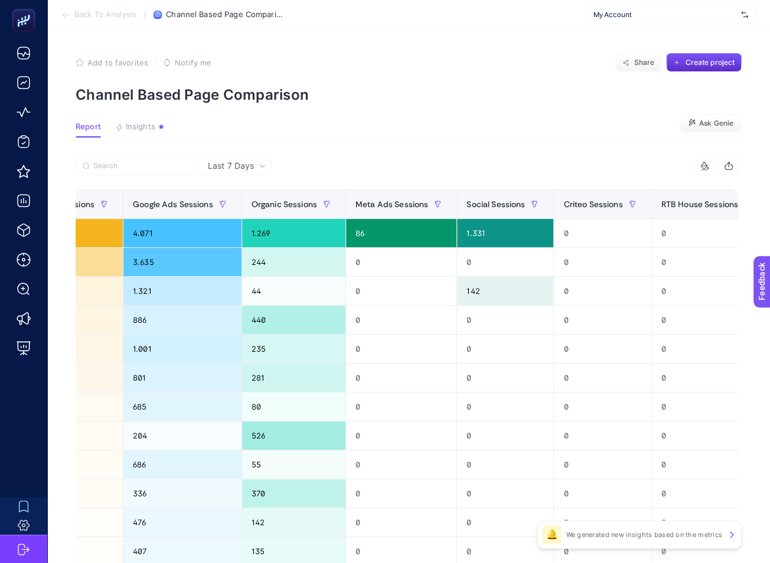
click at [109, 17] on span "Back To Analysis" at bounding box center [105, 14] width 62 height 9
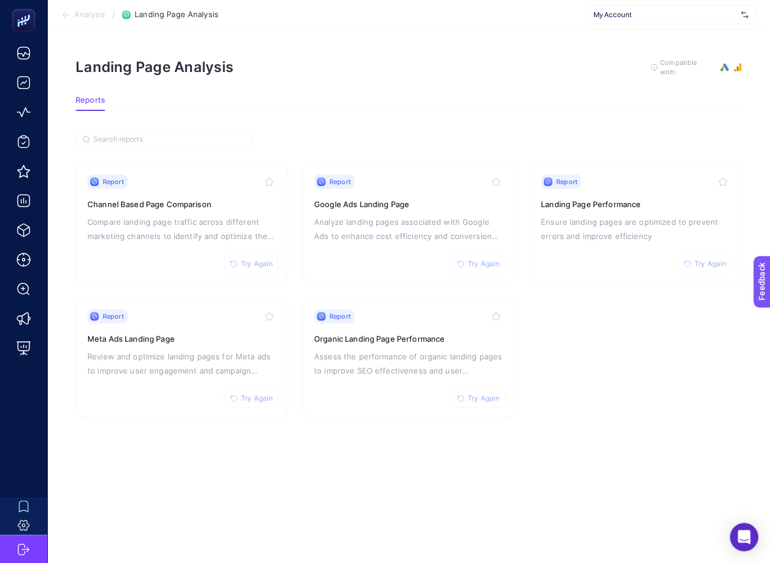
click at [90, 12] on span "Analysis" at bounding box center [89, 14] width 31 height 9
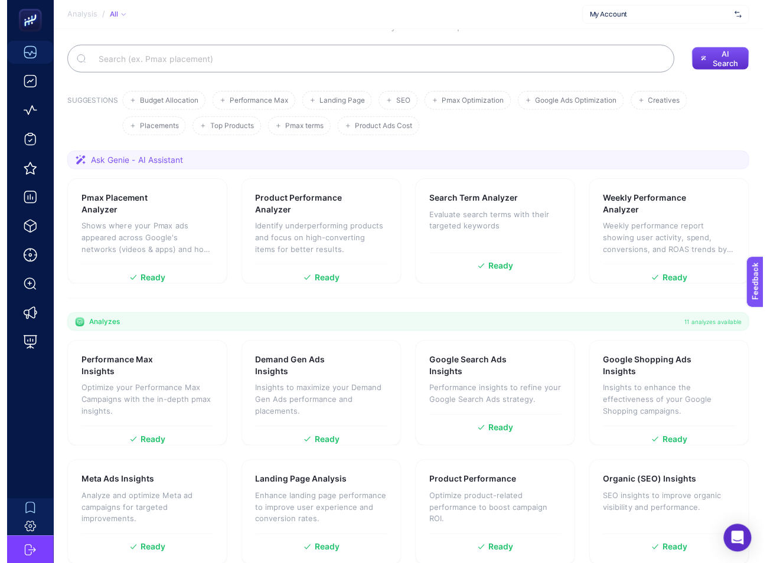
scroll to position [130, 0]
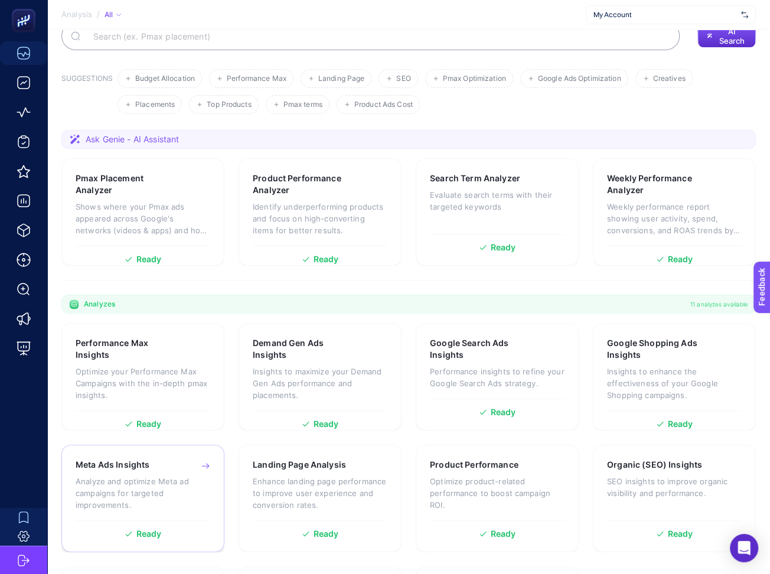
click at [195, 475] on p "Analyze and optimize Meta ad campaigns for targeted improvements." at bounding box center [143, 492] width 135 height 35
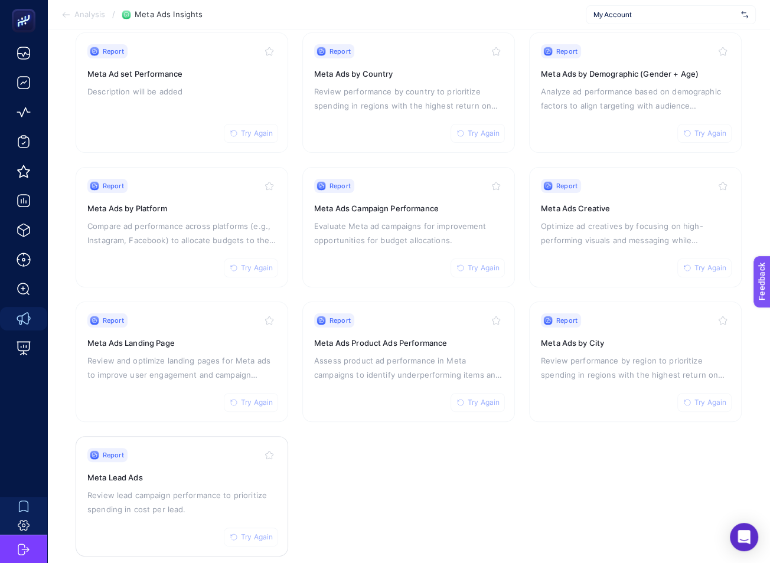
click at [179, 455] on div "Report Try Again" at bounding box center [181, 455] width 189 height 14
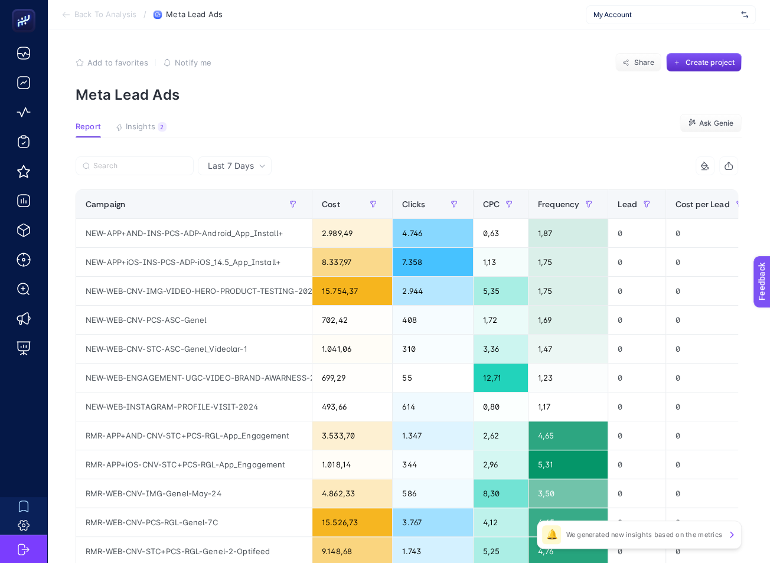
scroll to position [0, 179]
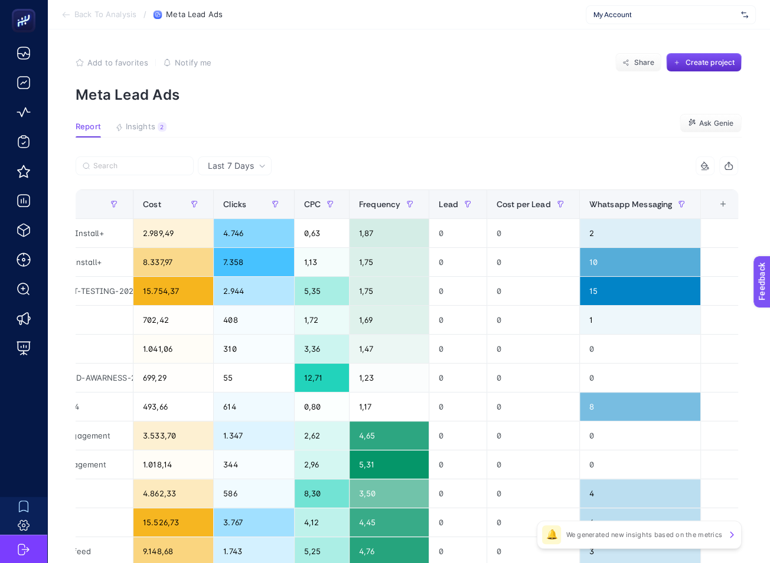
click at [734, 205] on div "+" at bounding box center [722, 204] width 22 height 9
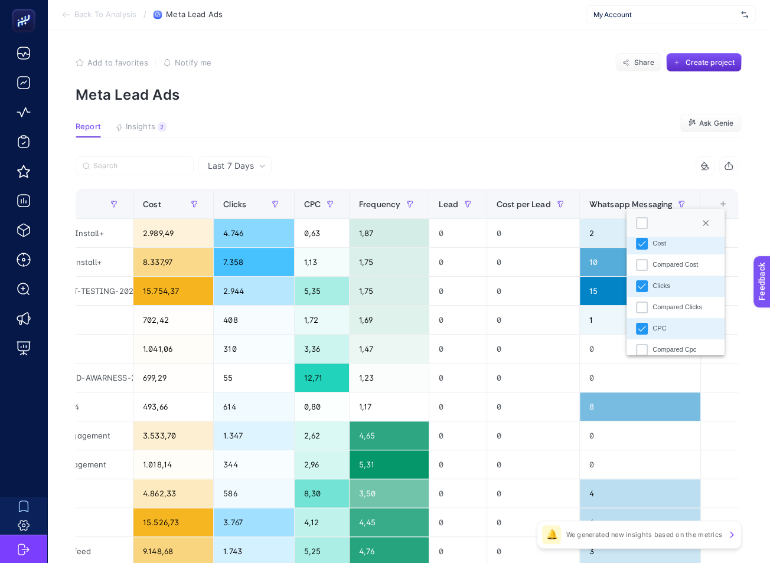
scroll to position [0, 0]
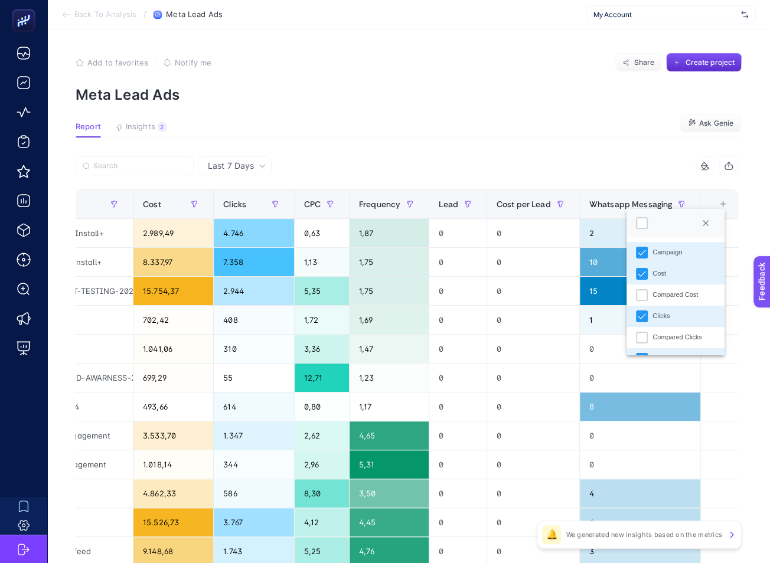
click at [508, 84] on section "Add to favorites false Notify me Share Create project Meta Lead Ads" at bounding box center [409, 78] width 666 height 50
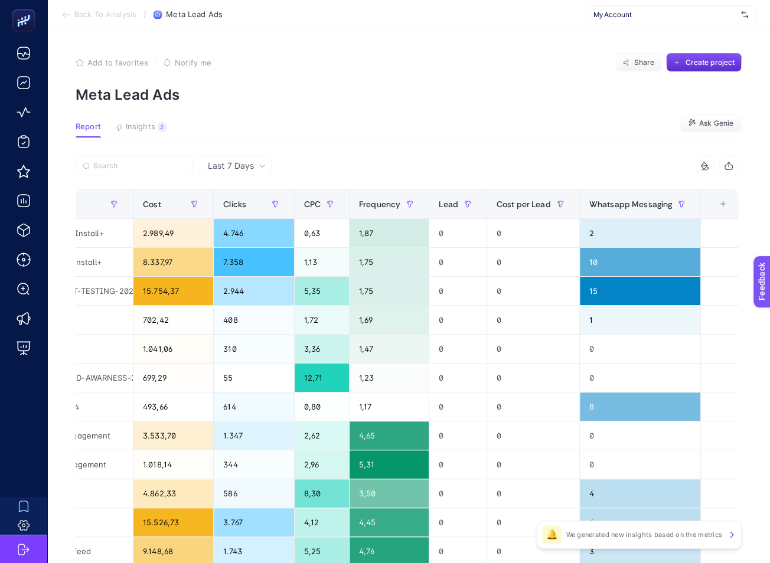
click at [661, 23] on div "My Account" at bounding box center [671, 14] width 170 height 19
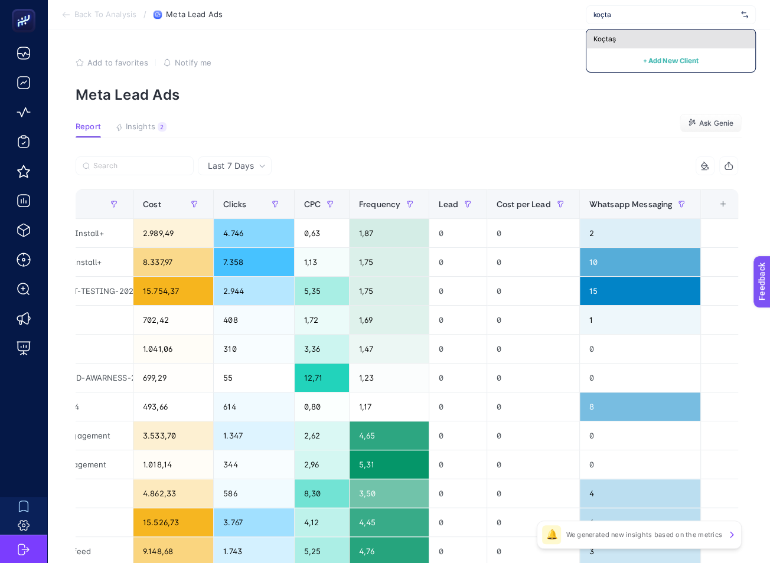
type input "koçta"
click at [618, 30] on div "Koçtaş" at bounding box center [670, 39] width 169 height 19
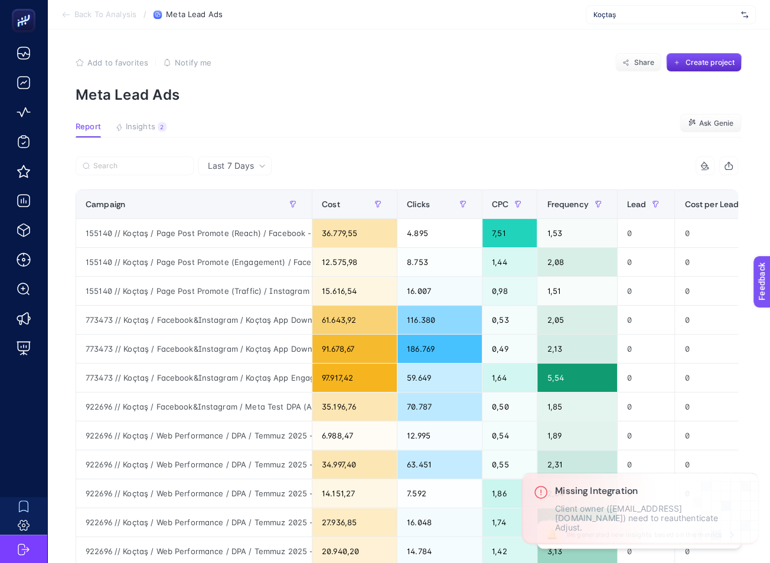
scroll to position [0, 187]
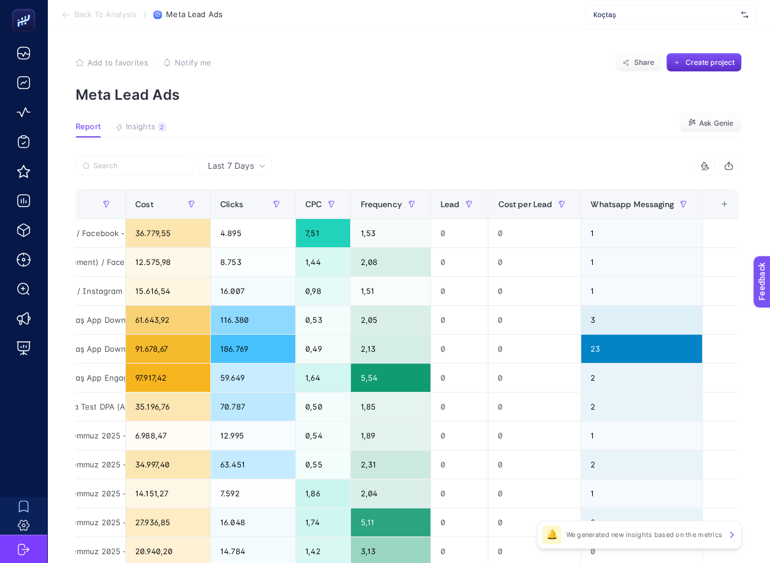
click at [727, 202] on div "+" at bounding box center [724, 204] width 22 height 9
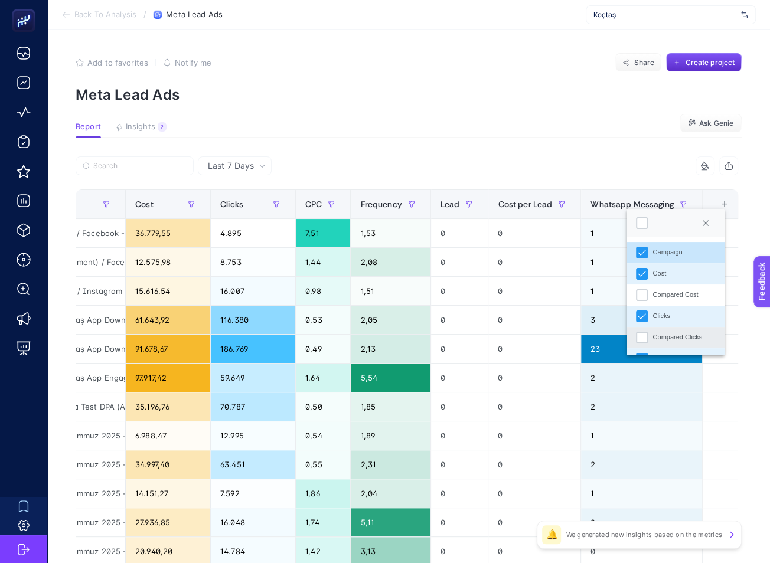
scroll to position [146, 0]
click at [598, 129] on section "Report Insights 2 We generated new insights based on the metrics Ask Genie" at bounding box center [409, 129] width 666 height 15
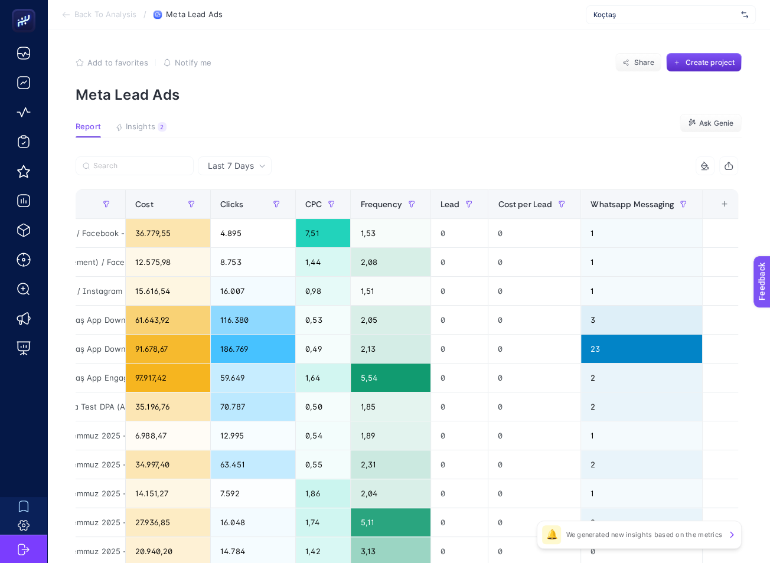
click at [616, 15] on span "Koçtaş" at bounding box center [664, 14] width 143 height 9
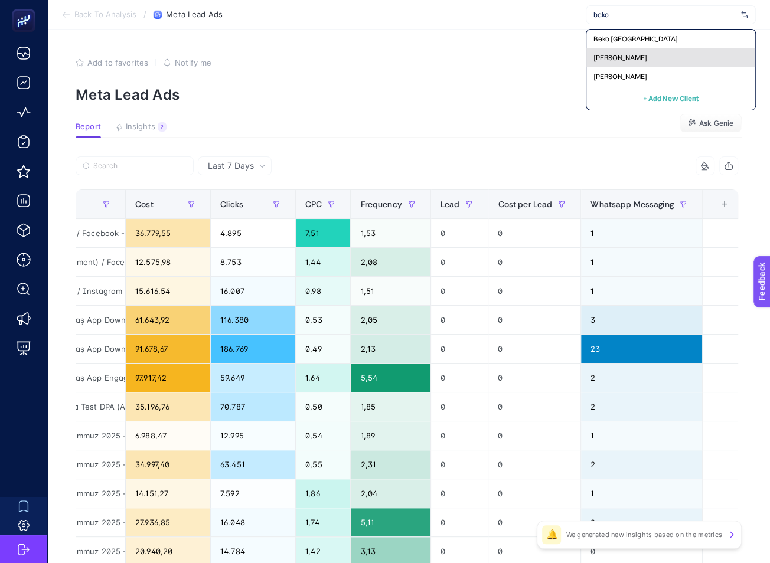
type input "beko"
click at [615, 54] on span "[PERSON_NAME]" at bounding box center [620, 57] width 54 height 9
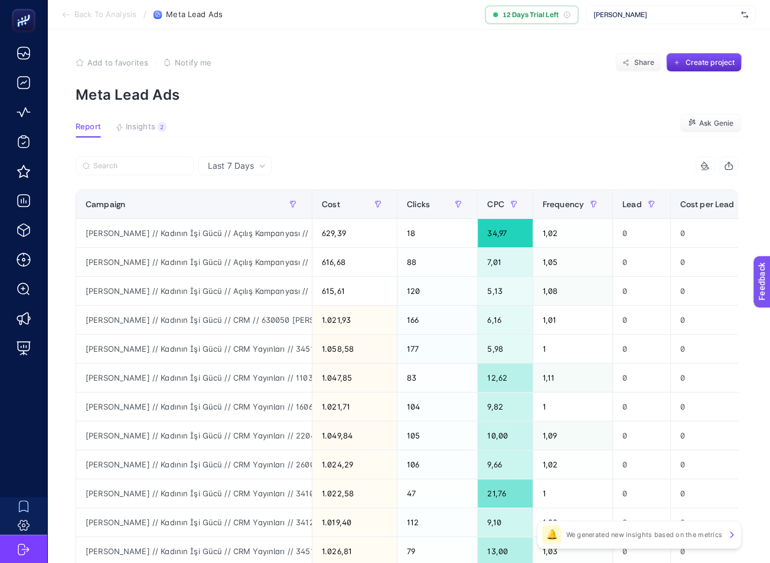
scroll to position [0, 185]
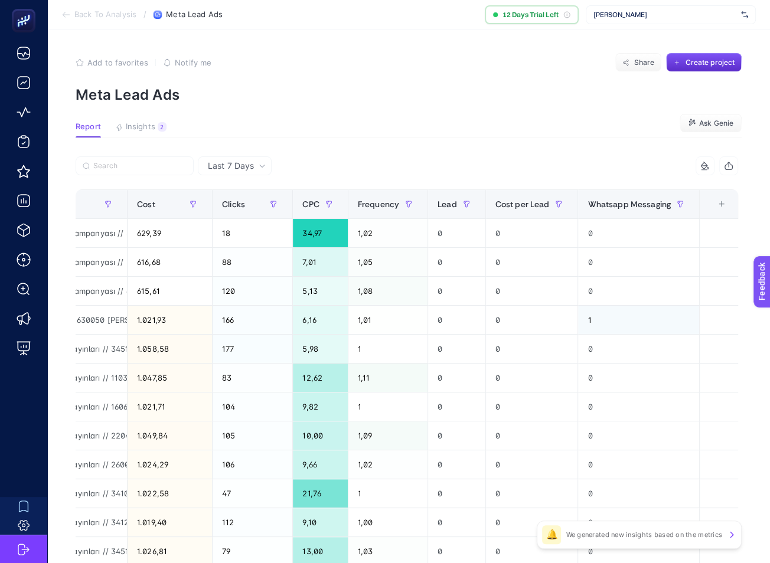
click at [96, 15] on span "Back To Analysis" at bounding box center [105, 14] width 62 height 9
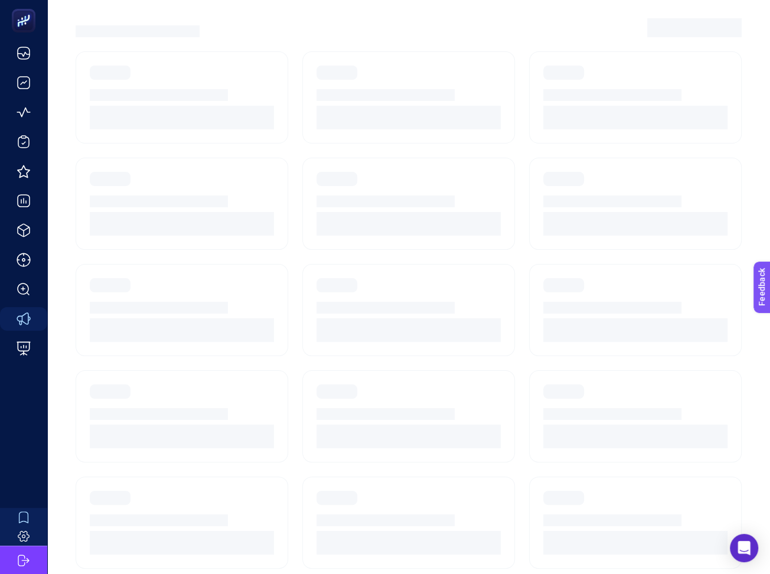
scroll to position [47, 0]
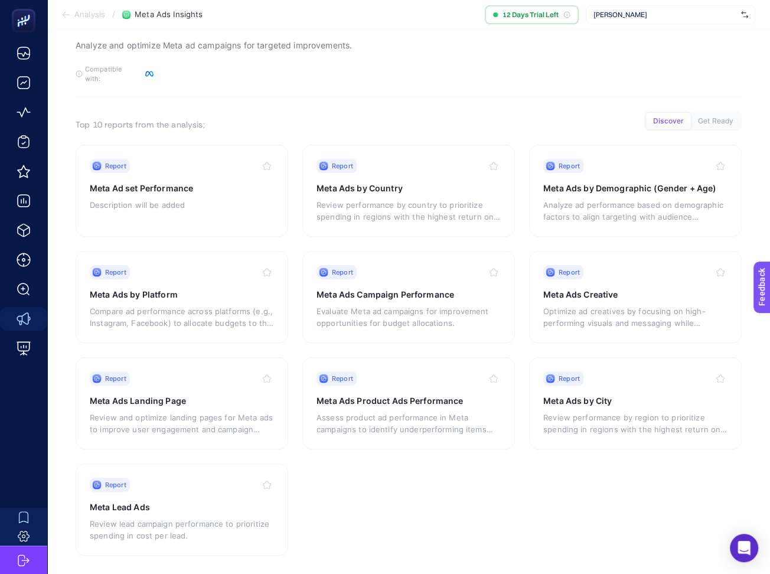
click at [612, 12] on span "[PERSON_NAME]" at bounding box center [664, 14] width 143 height 9
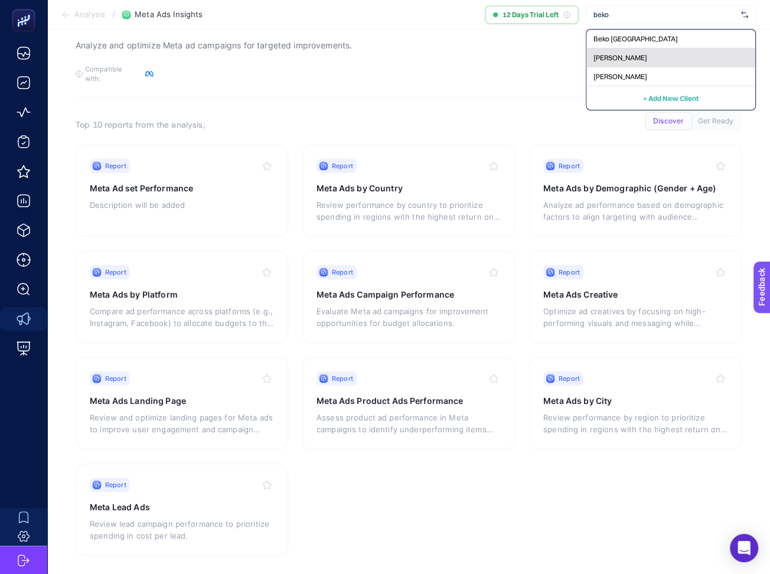
type input "beko"
click at [603, 59] on span "[PERSON_NAME]" at bounding box center [620, 57] width 54 height 9
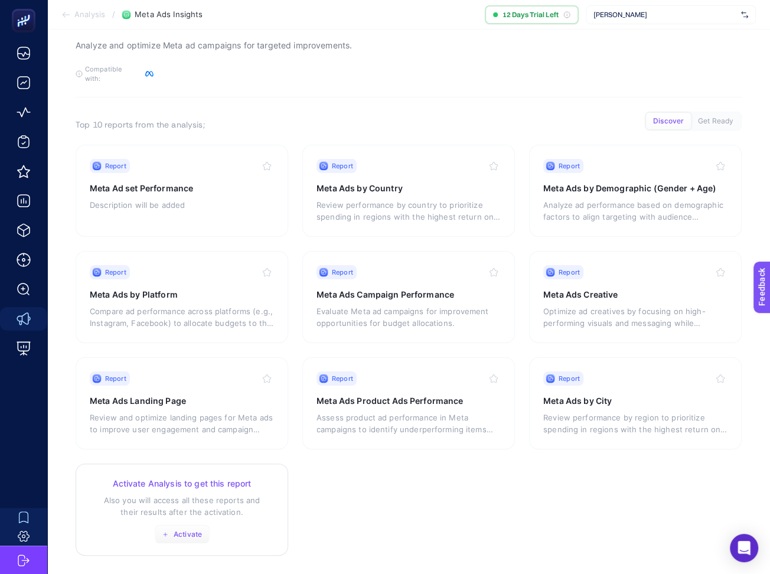
click at [188, 529] on span "Activate" at bounding box center [188, 533] width 28 height 9
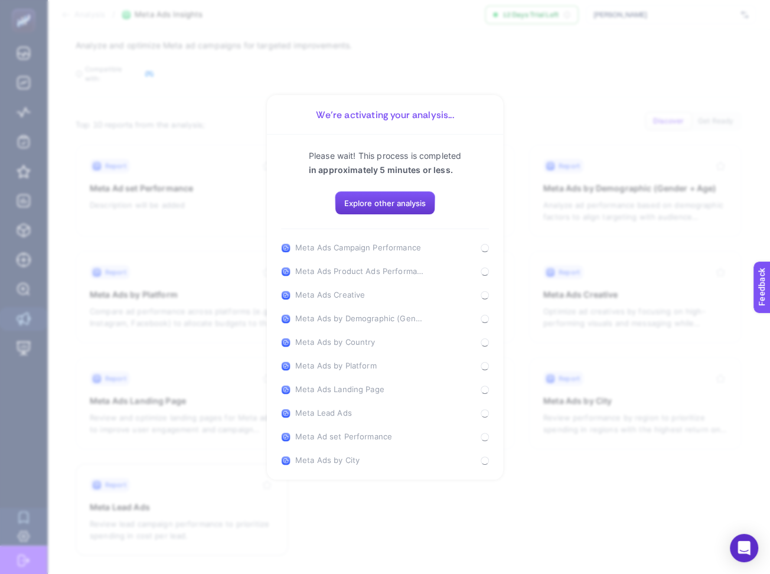
click at [415, 205] on span "Explore other analysis" at bounding box center [385, 202] width 82 height 9
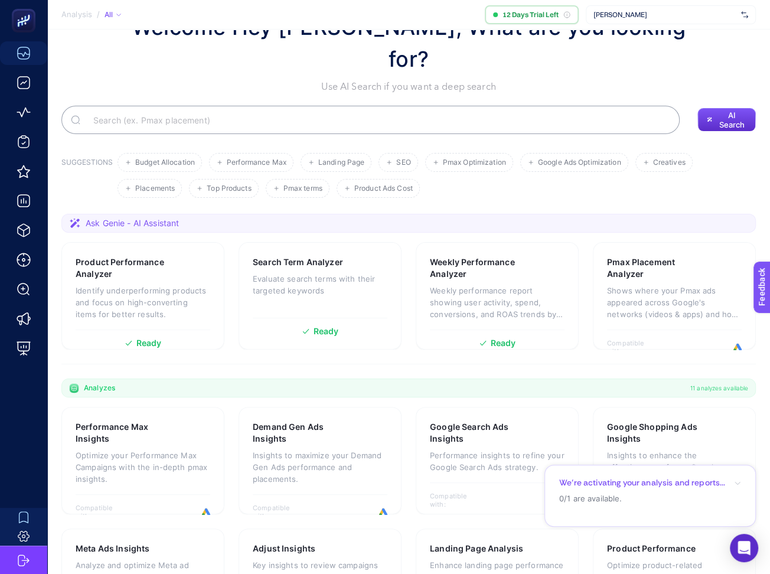
click at [634, 15] on span "[PERSON_NAME]" at bounding box center [664, 14] width 143 height 9
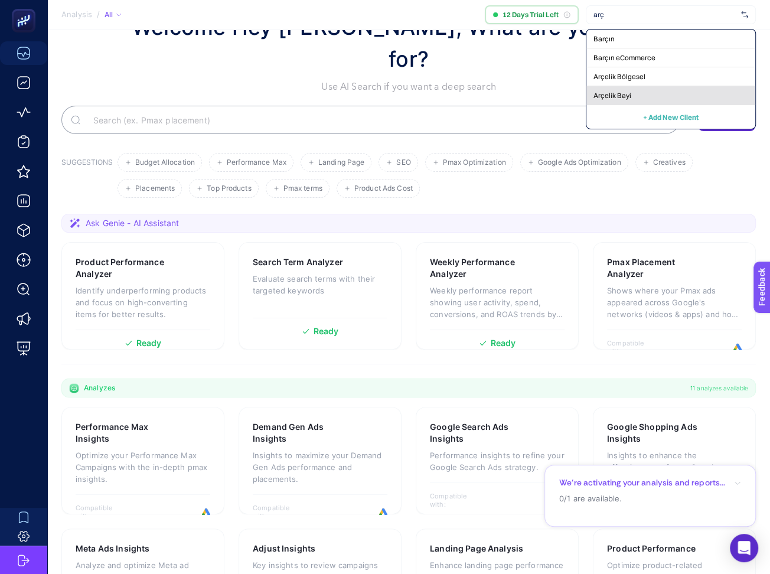
type input "arç"
click at [626, 91] on span "Arçelik Bayi" at bounding box center [612, 95] width 38 height 9
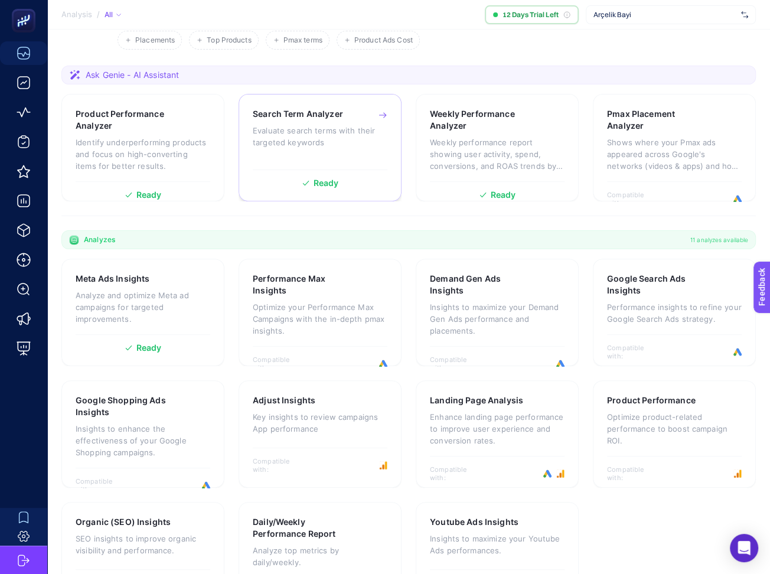
scroll to position [211, 0]
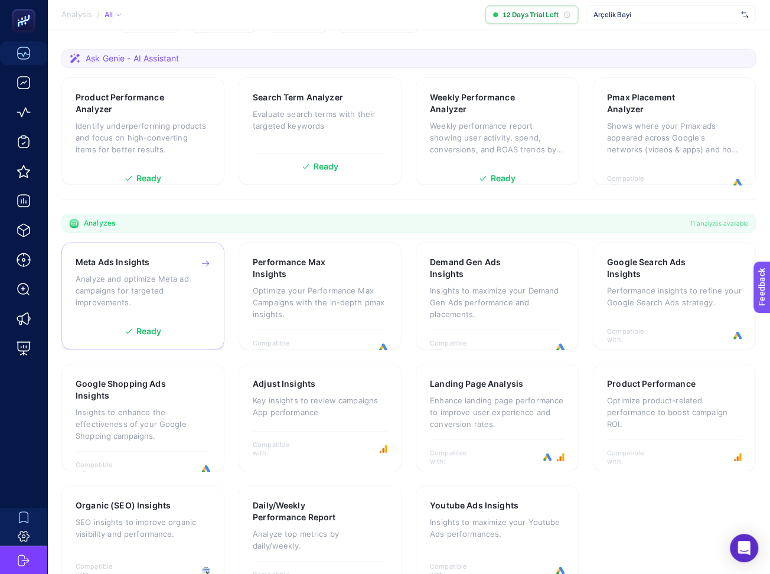
click at [149, 273] on p "Analyze and optimize Meta ad campaigns for targeted improvements." at bounding box center [143, 290] width 135 height 35
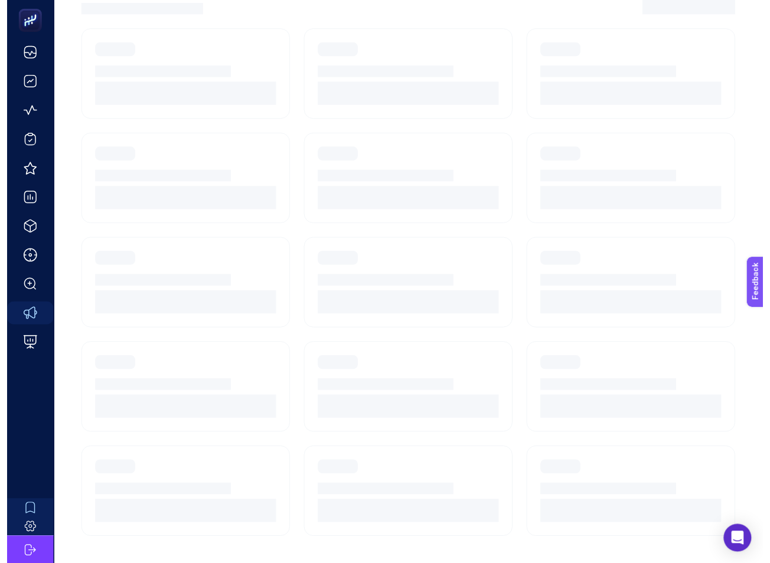
scroll to position [151, 0]
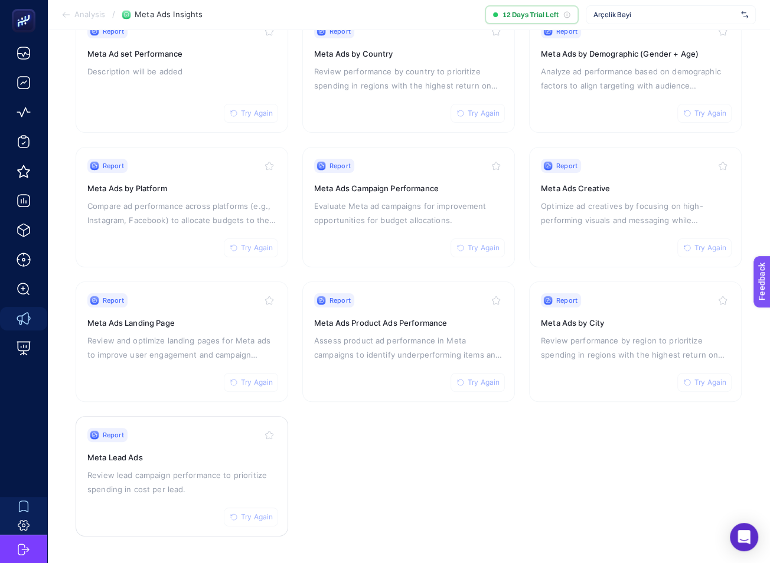
click at [171, 487] on p "Review lead campaign performance to prioritize spending in cost per lead." at bounding box center [181, 482] width 189 height 28
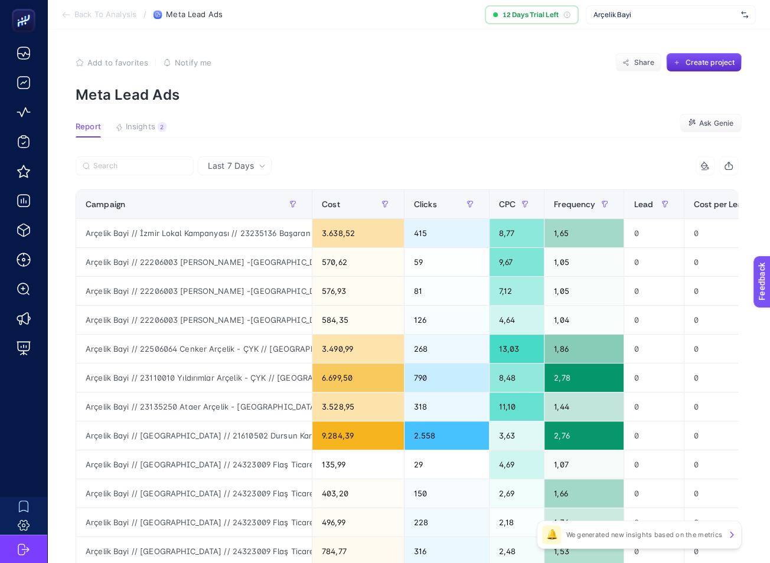
scroll to position [0, 199]
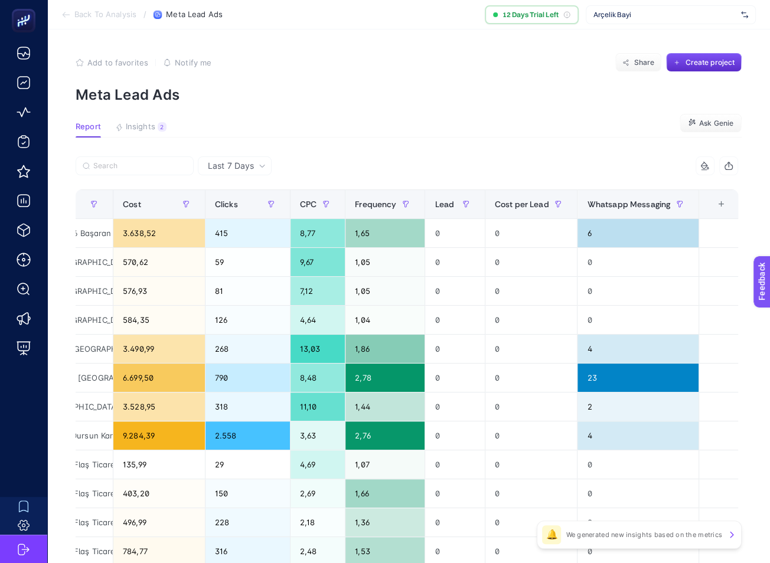
click at [91, 15] on span "Back To Analysis" at bounding box center [105, 14] width 62 height 9
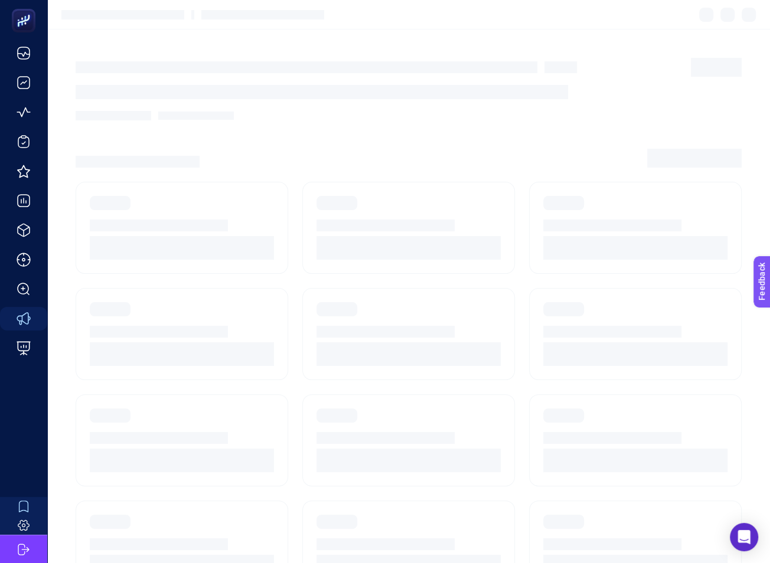
scroll to position [151, 0]
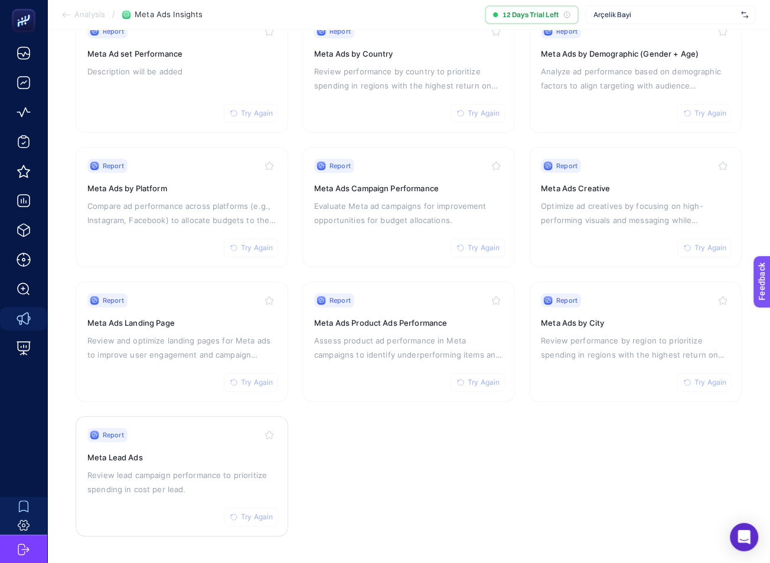
click at [259, 517] on span "Try Again" at bounding box center [257, 516] width 32 height 9
click at [198, 453] on h3 "Meta Lead Ads" at bounding box center [181, 458] width 189 height 12
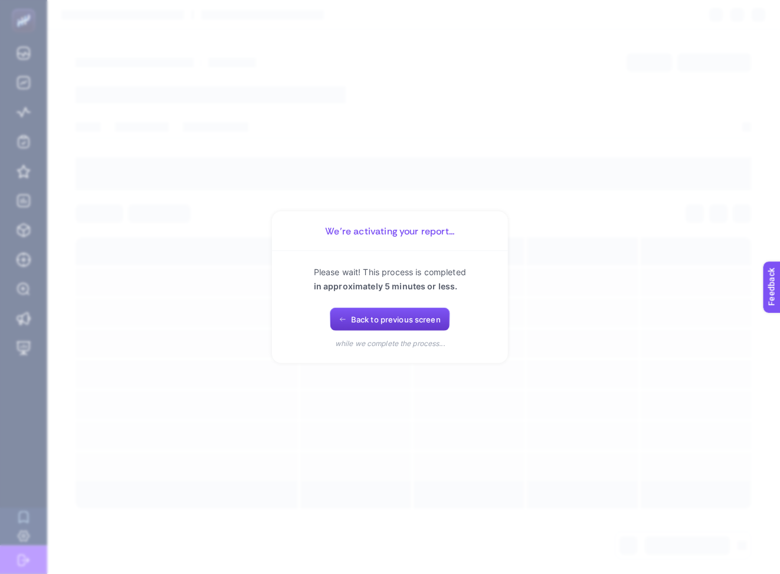
click at [366, 325] on button "Back to previous screen" at bounding box center [390, 320] width 120 height 24
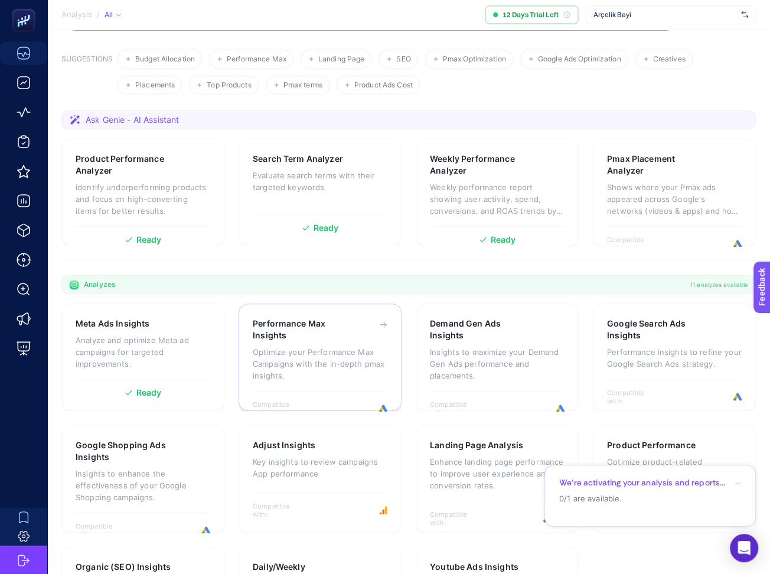
scroll to position [211, 0]
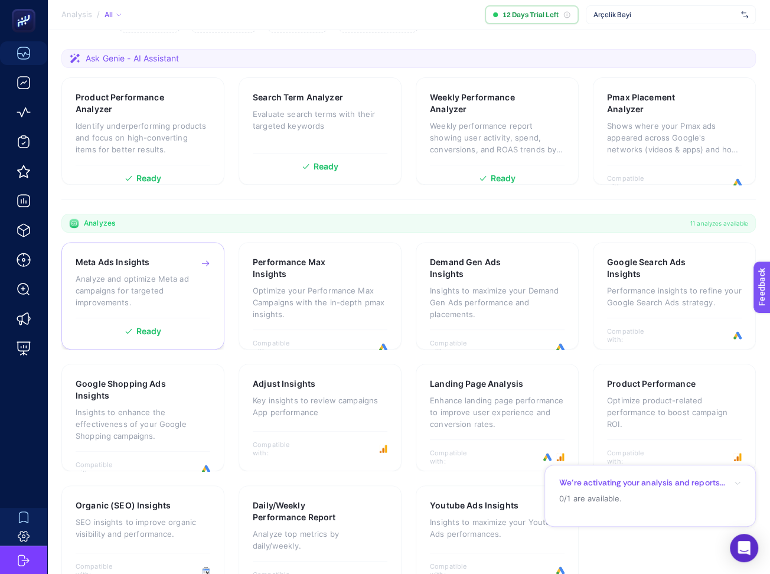
click at [138, 273] on p "Analyze and optimize Meta ad campaigns for targeted improvements." at bounding box center [143, 290] width 135 height 35
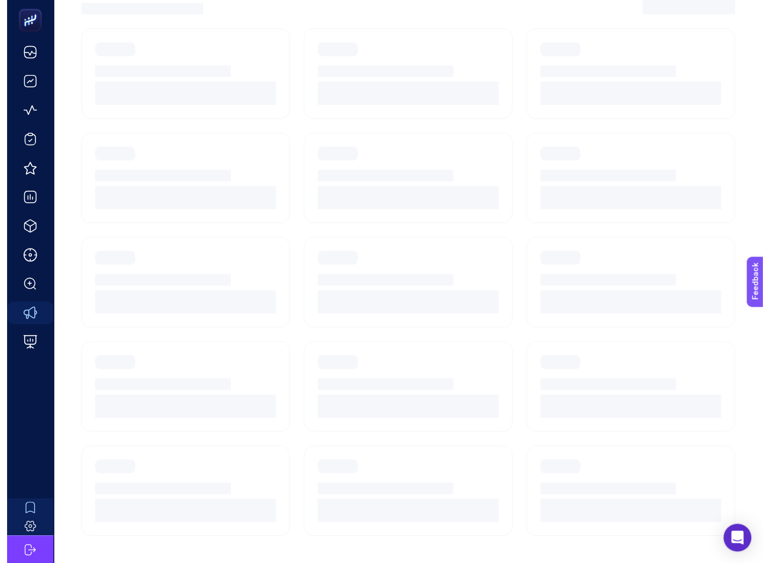
scroll to position [151, 0]
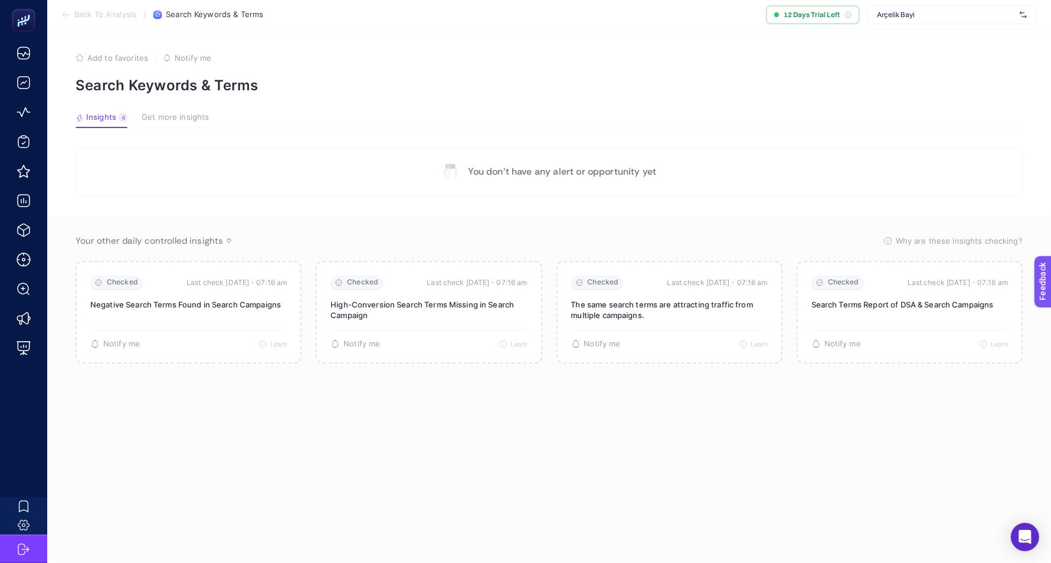
click at [922, 8] on div "Arçelik Bayi" at bounding box center [952, 14] width 170 height 19
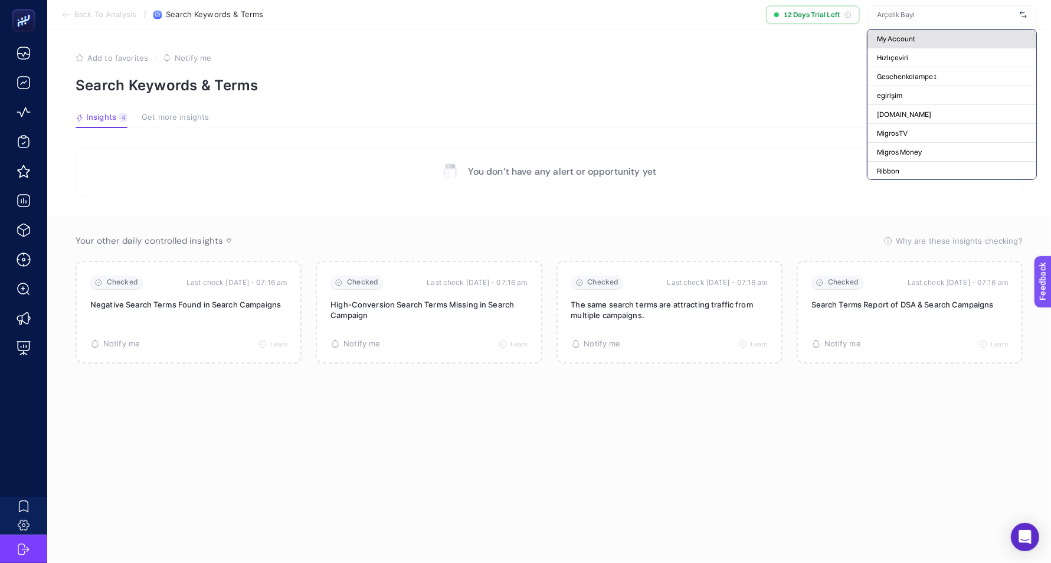
click at [906, 35] on span "My Account" at bounding box center [896, 38] width 38 height 9
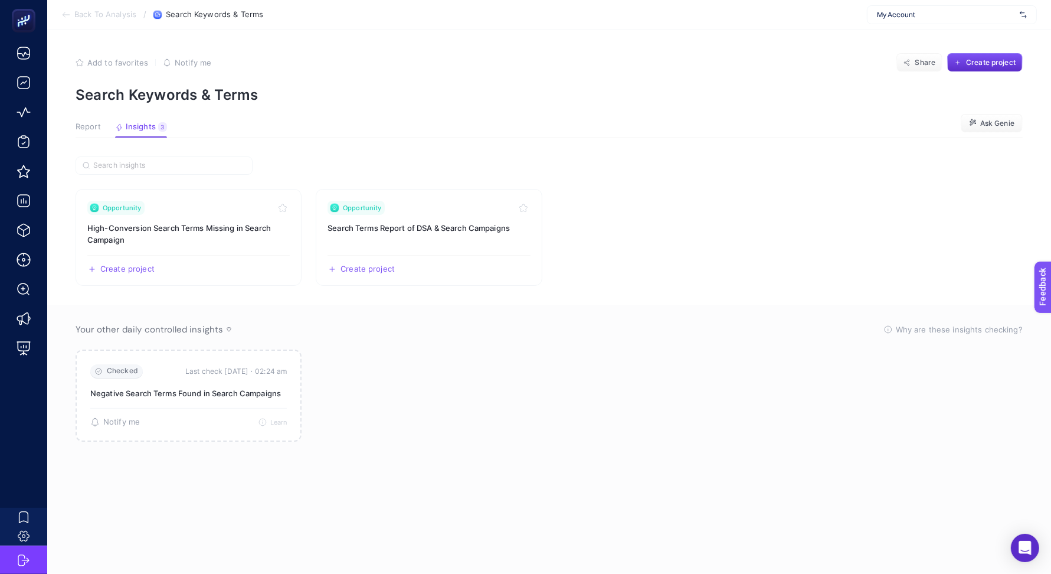
click at [88, 131] on span "Report" at bounding box center [88, 126] width 25 height 9
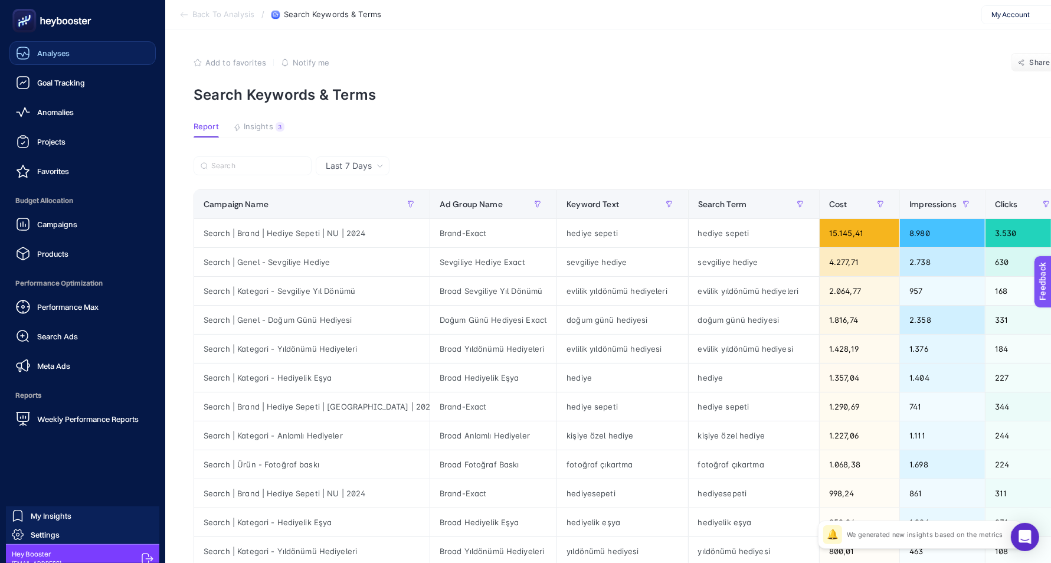
click at [69, 54] on link "Analyses" at bounding box center [82, 53] width 146 height 24
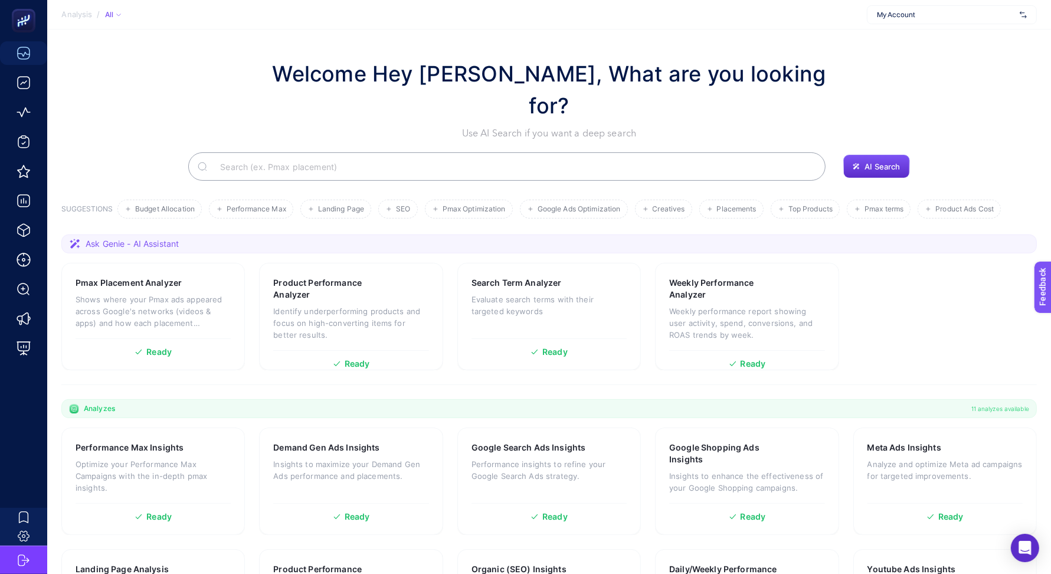
click at [878, 263] on section "Pmax Placement Analyzer Shows where your Pmax ads appeared across Google's netw…" at bounding box center [549, 316] width 976 height 107
click at [717, 150] on input "Search" at bounding box center [514, 166] width 606 height 33
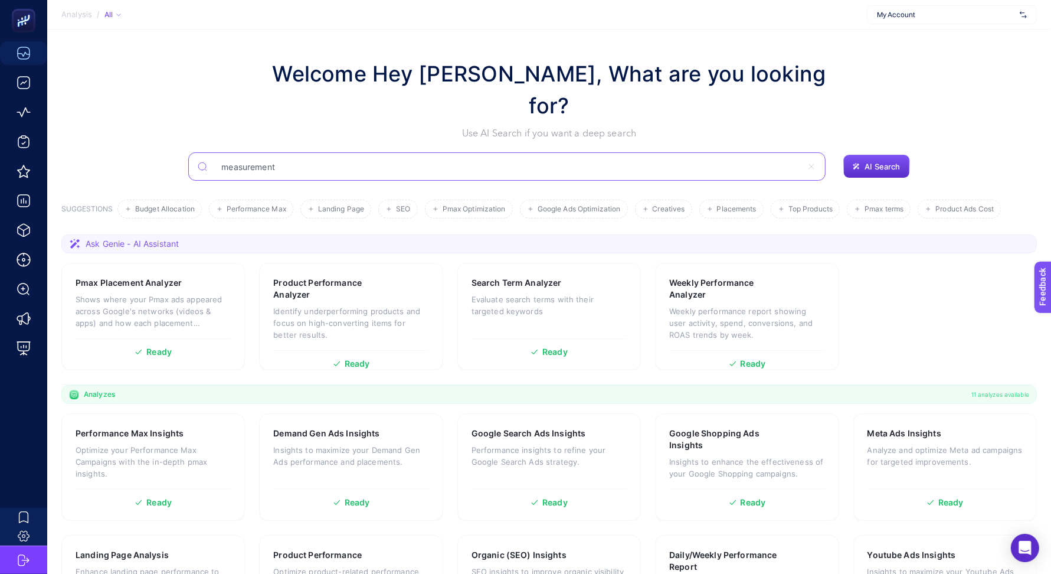
type input "measurement"
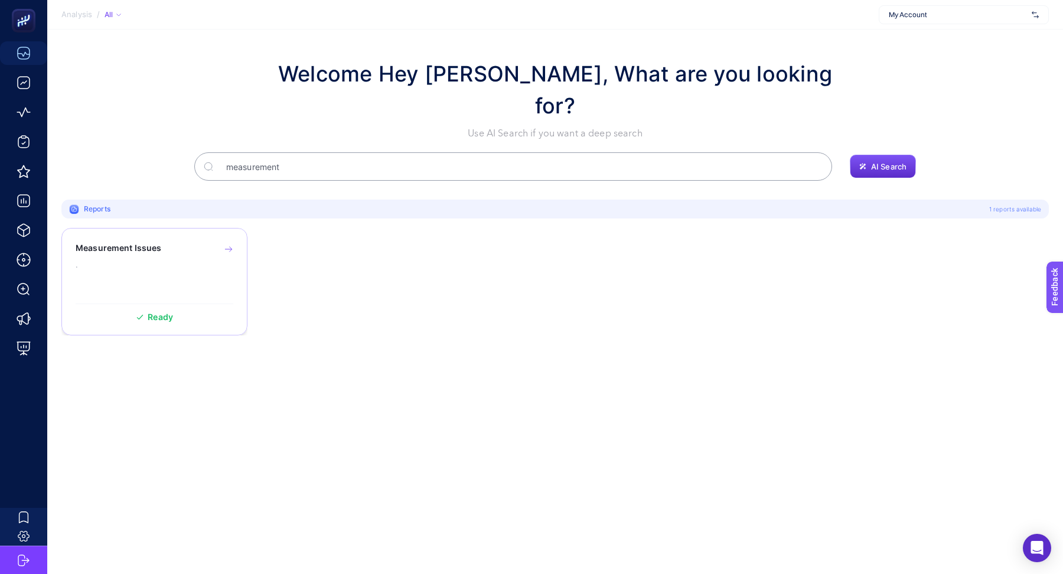
click at [207, 259] on p "." at bounding box center [155, 265] width 158 height 12
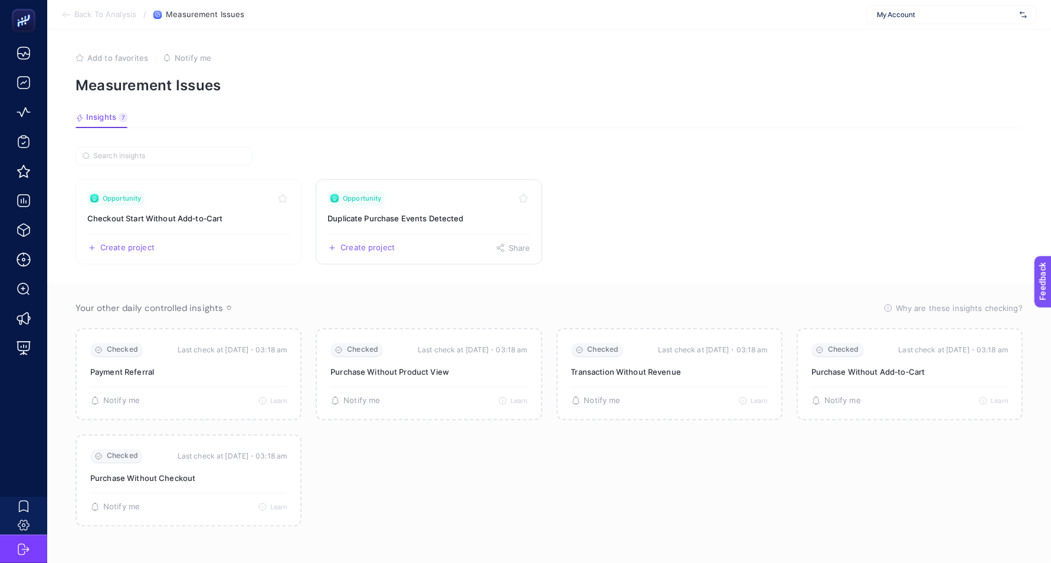
click at [424, 215] on h3 "Duplicate Purchase Events Detected" at bounding box center [429, 219] width 202 height 12
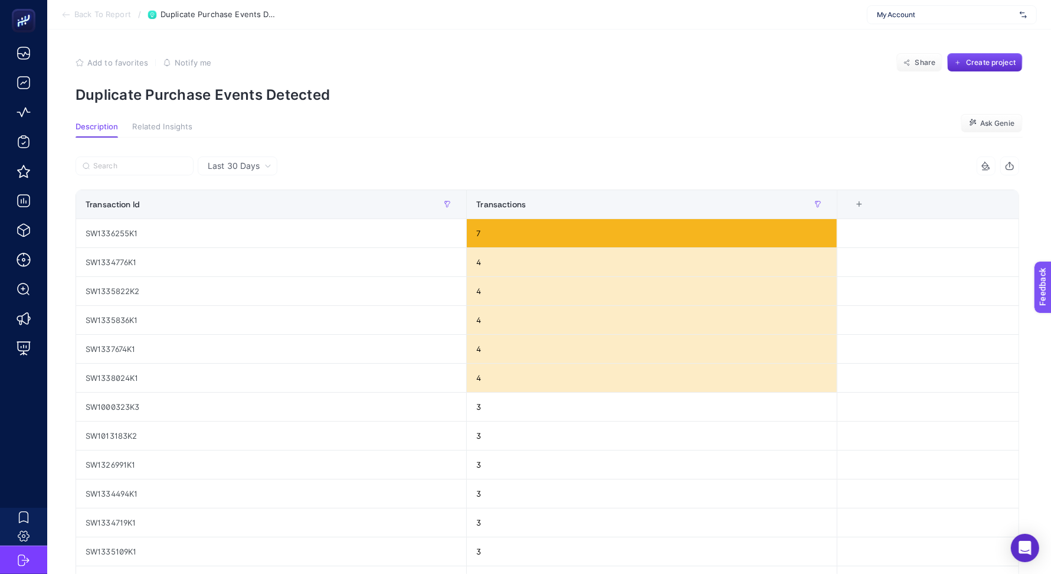
click at [251, 171] on span "Last 30 Days" at bounding box center [234, 166] width 52 height 12
click at [106, 14] on span "Back To Report" at bounding box center [102, 14] width 57 height 9
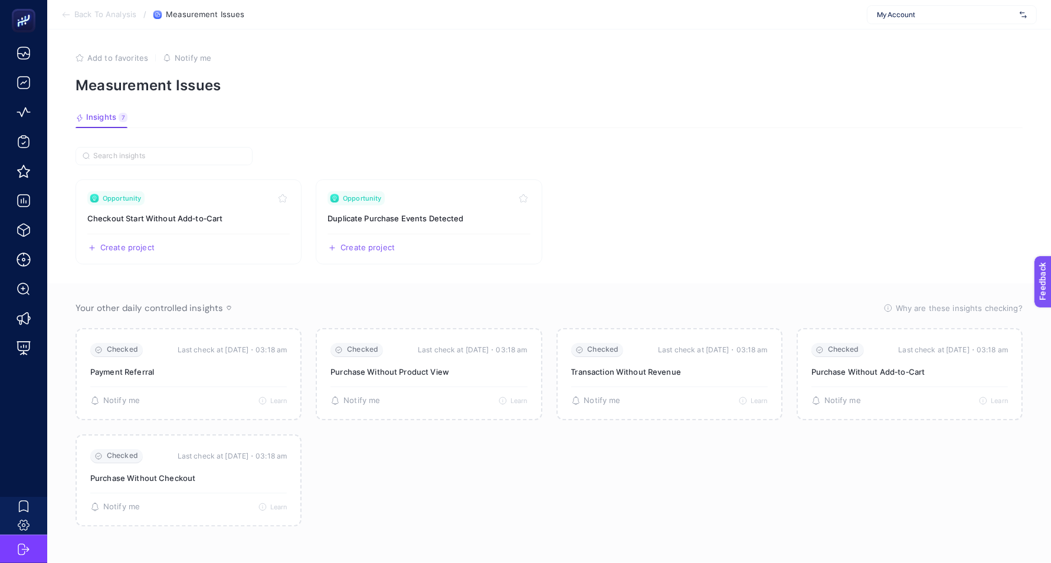
click at [100, 15] on span "Back To Analysis" at bounding box center [105, 14] width 62 height 9
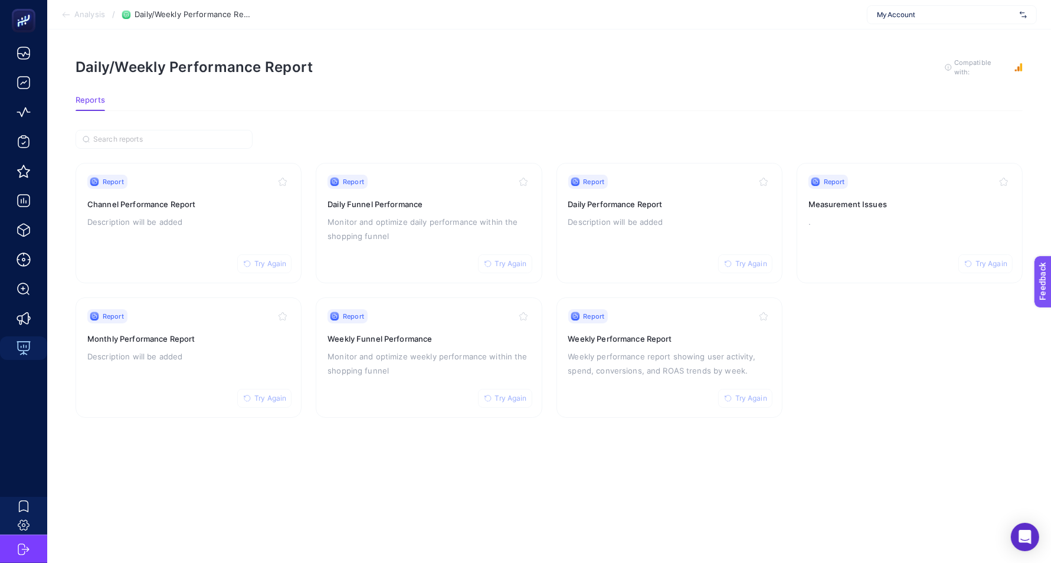
click at [86, 12] on span "Analysis" at bounding box center [89, 14] width 31 height 9
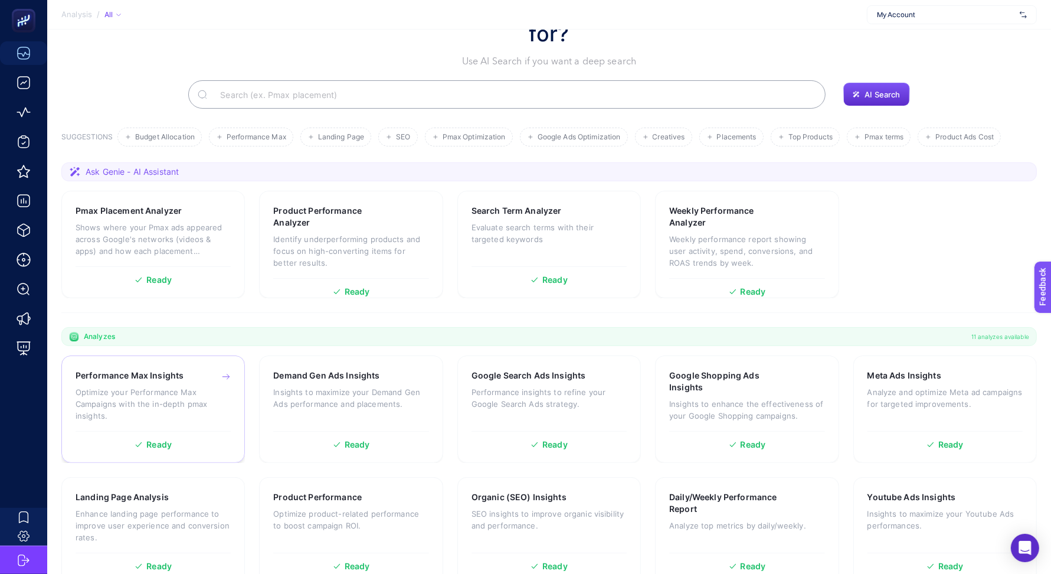
scroll to position [74, 0]
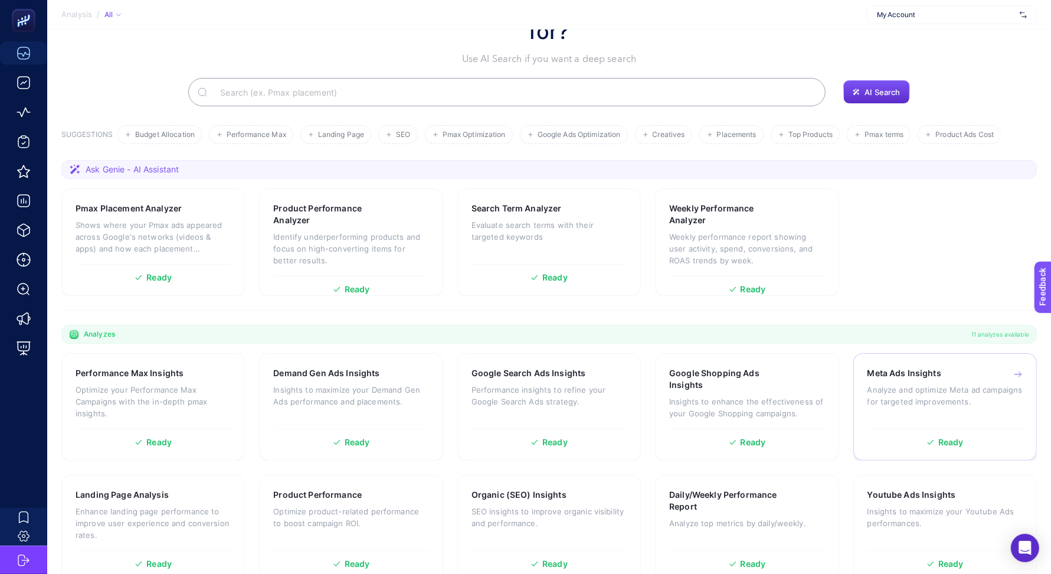
click at [916, 367] on div "Meta Ads Insights Analyze and optimize Meta ad campaigns for targeted improveme…" at bounding box center [945, 394] width 155 height 55
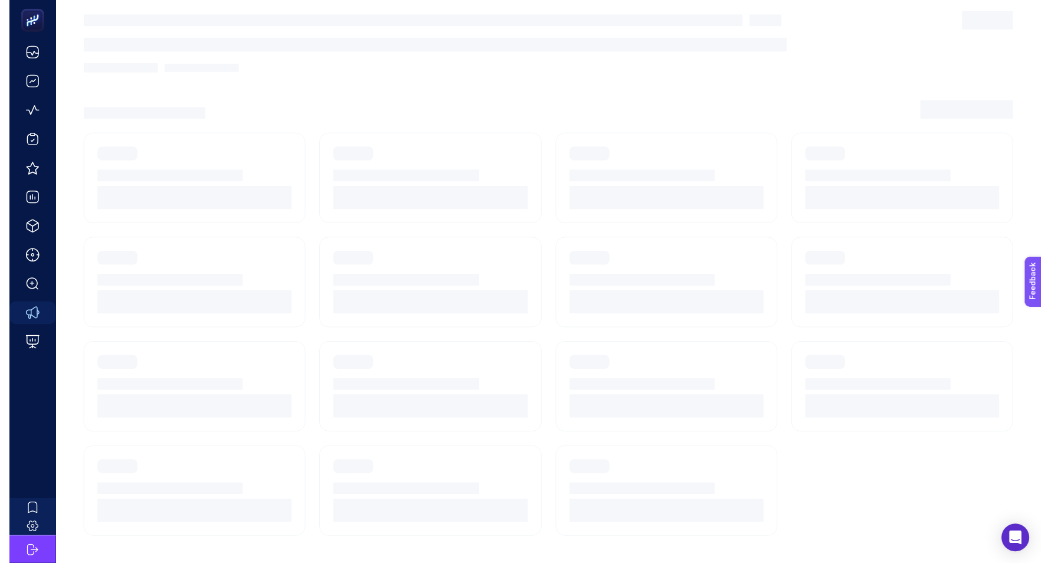
scroll to position [16, 0]
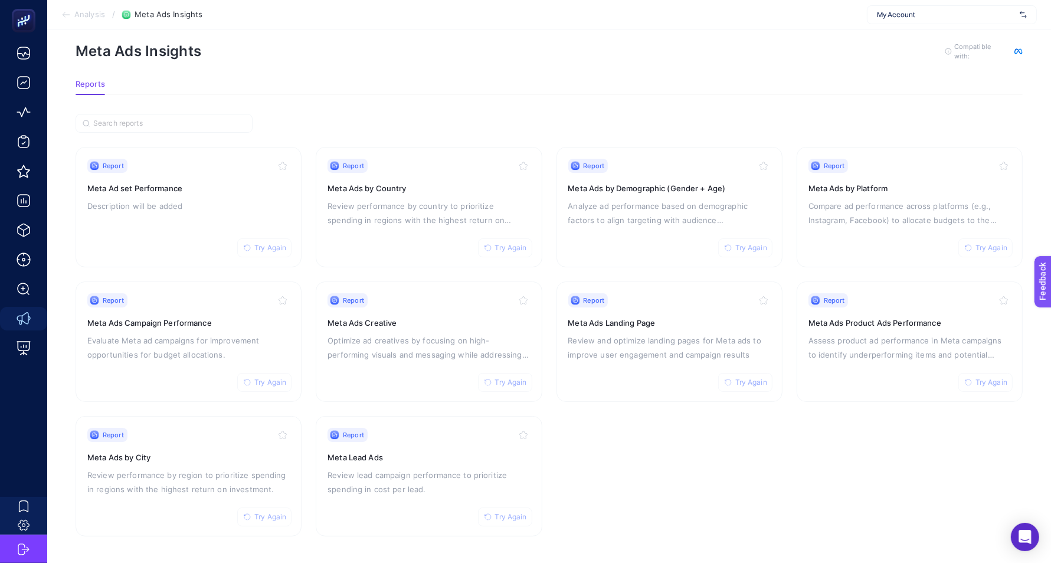
click at [891, 11] on span "My Account" at bounding box center [946, 14] width 138 height 9
type input "beko bayi"
click at [889, 31] on div "[PERSON_NAME]" at bounding box center [952, 39] width 169 height 19
click at [378, 461] on div "Report Try Again Meta Lead Ads Review lead campaign performance to prioritize s…" at bounding box center [429, 476] width 202 height 97
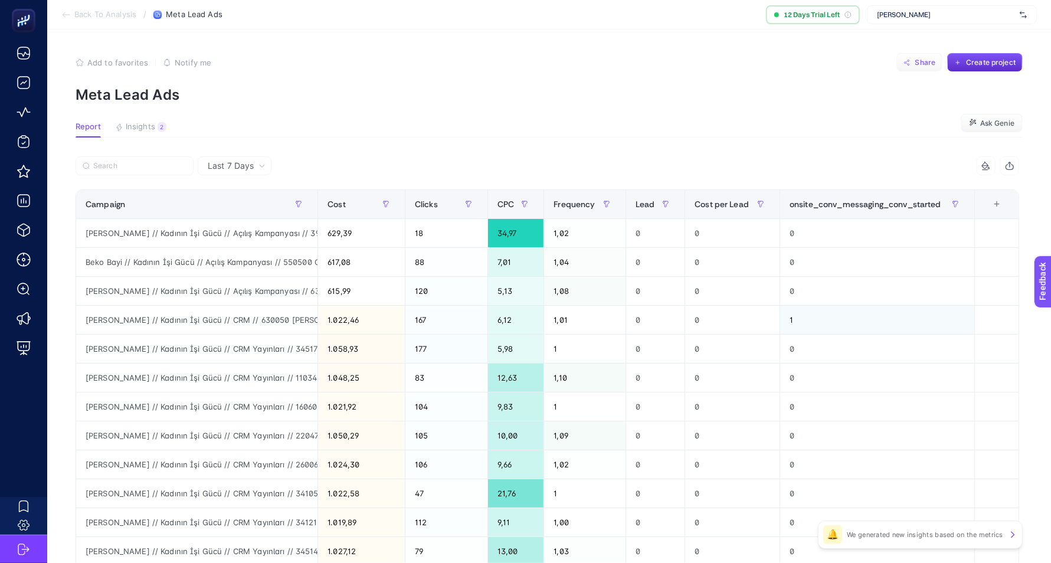
click at [922, 70] on button "Share" at bounding box center [920, 62] width 46 height 19
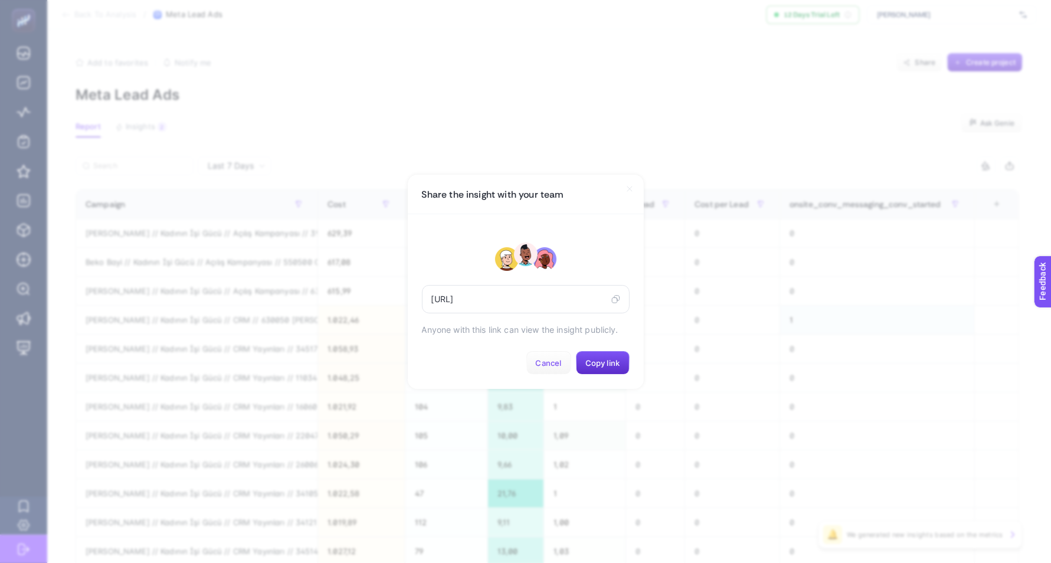
click at [547, 374] on button "Cancel" at bounding box center [549, 363] width 45 height 24
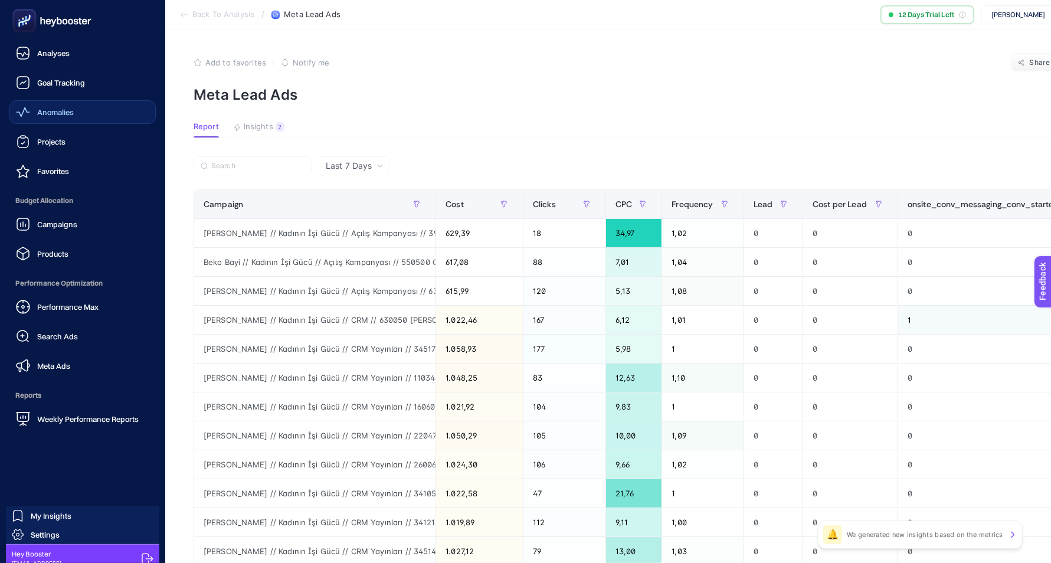
click at [45, 113] on span "Anomalies" at bounding box center [55, 111] width 37 height 9
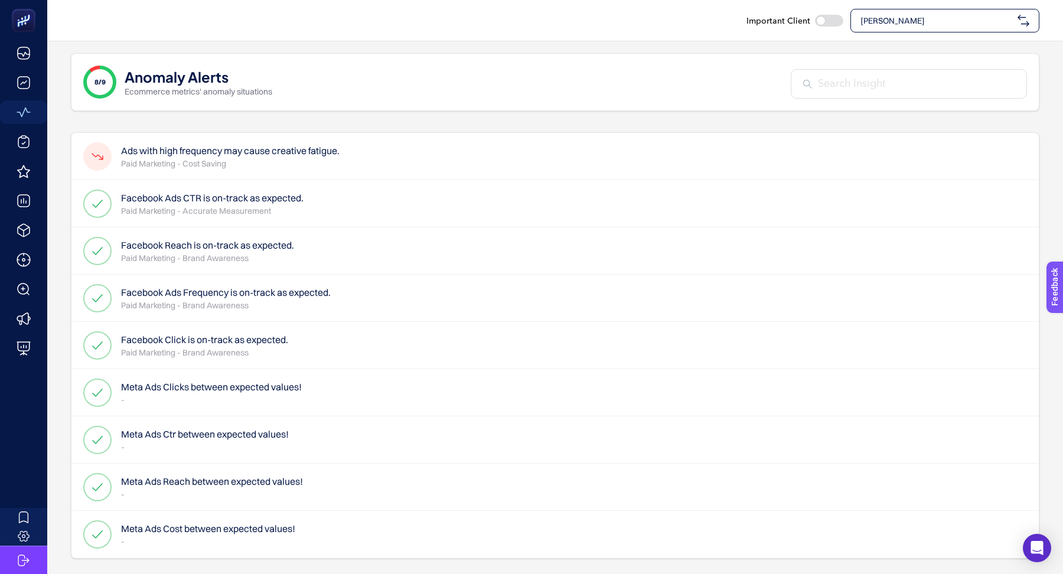
click at [835, 87] on input "text" at bounding box center [916, 84] width 197 height 16
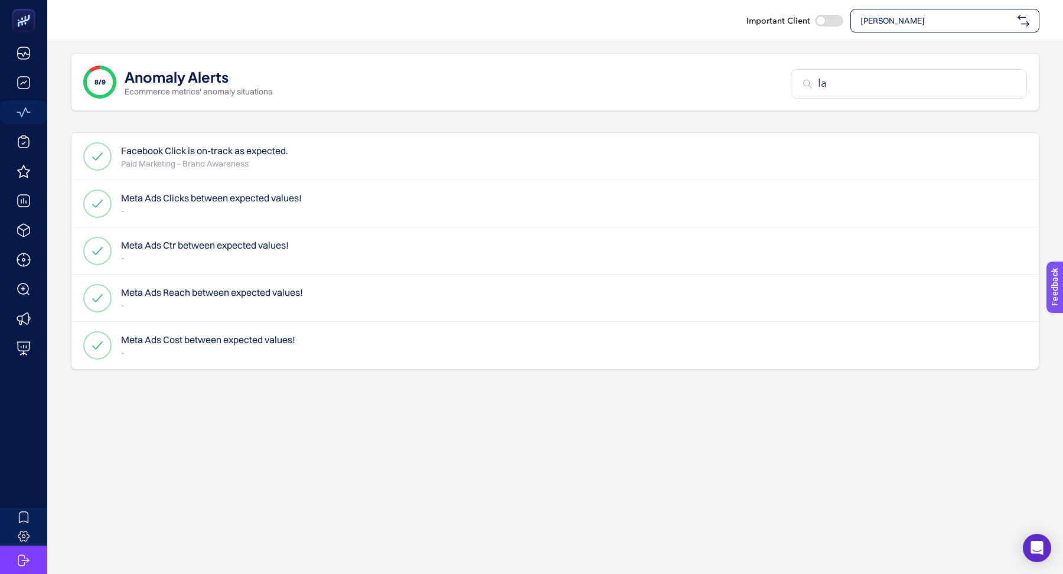
type input "lan"
